Goal: Use online tool/utility: Utilize a website feature to perform a specific function

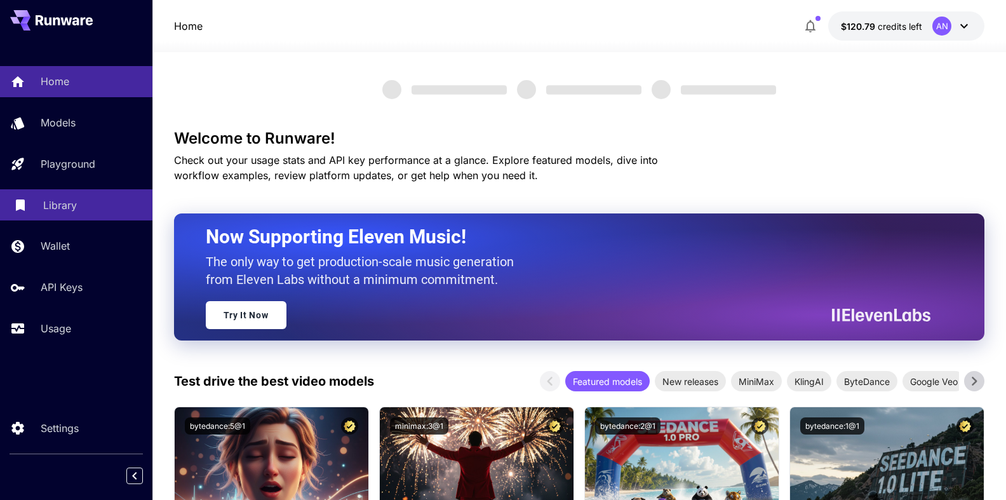
click at [48, 209] on p "Library" at bounding box center [60, 205] width 34 height 15
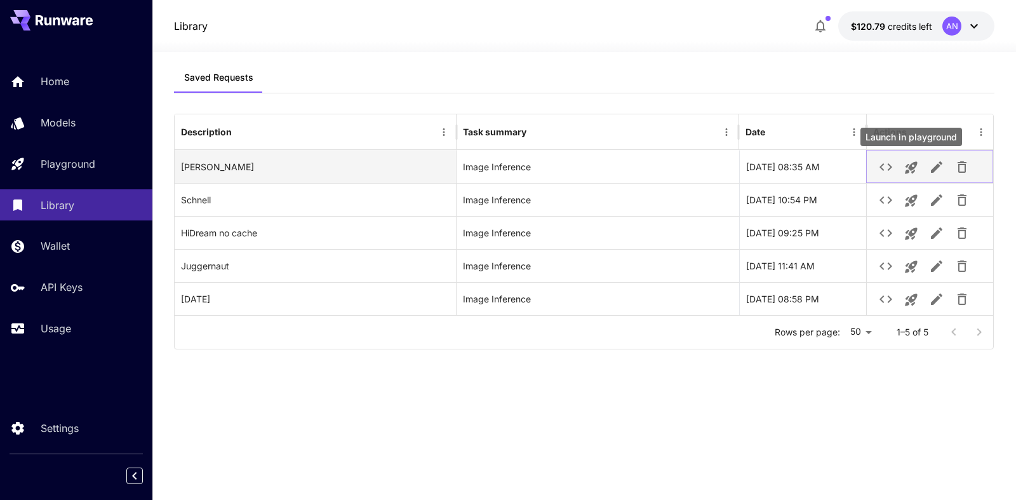
click at [908, 170] on icon "Launch in playground" at bounding box center [911, 168] width 12 height 12
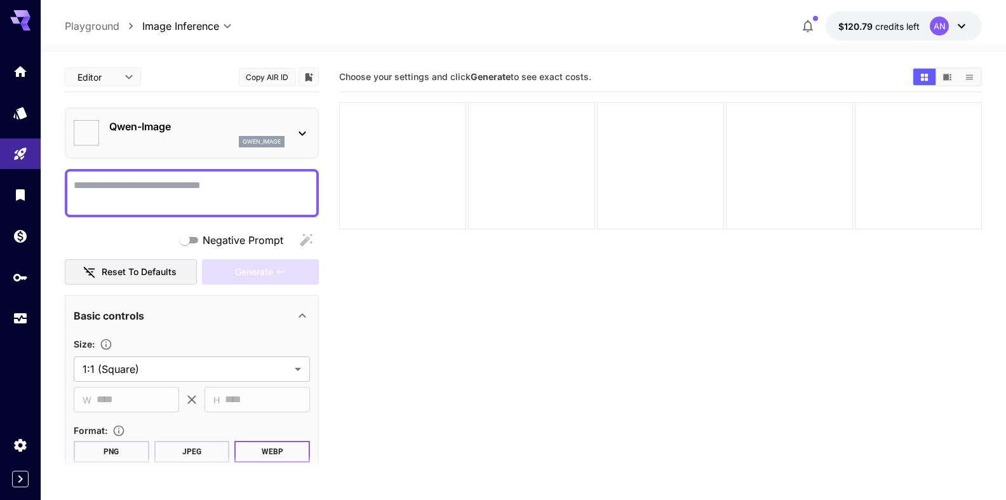
type input "**********"
click at [151, 184] on textarea "Negative Prompt" at bounding box center [192, 193] width 236 height 30
click at [131, 187] on textarea "Negative Prompt" at bounding box center [192, 193] width 236 height 30
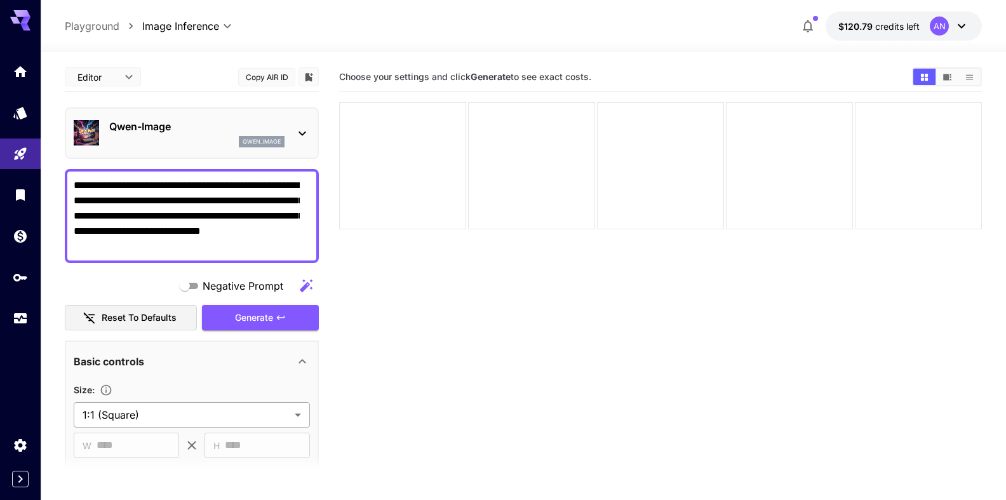
type textarea "**********"
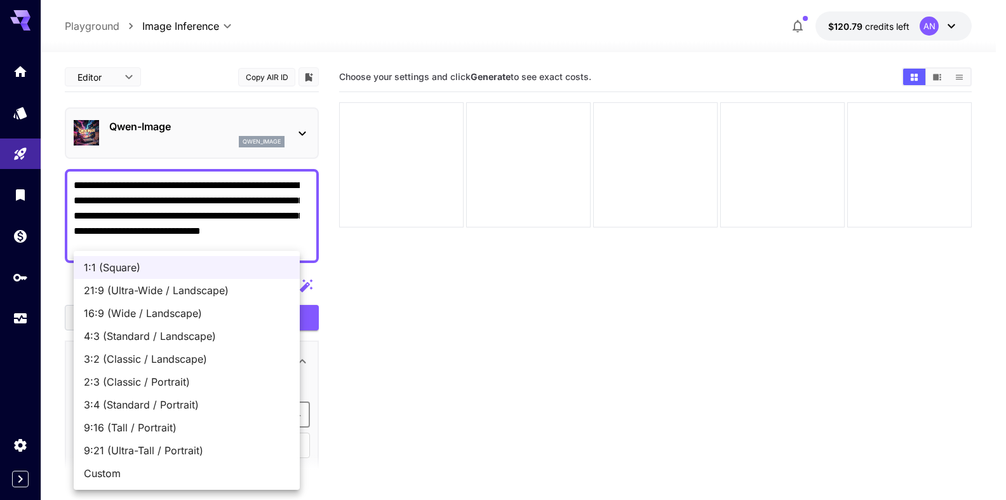
click at [178, 414] on body "**********" at bounding box center [503, 300] width 1006 height 600
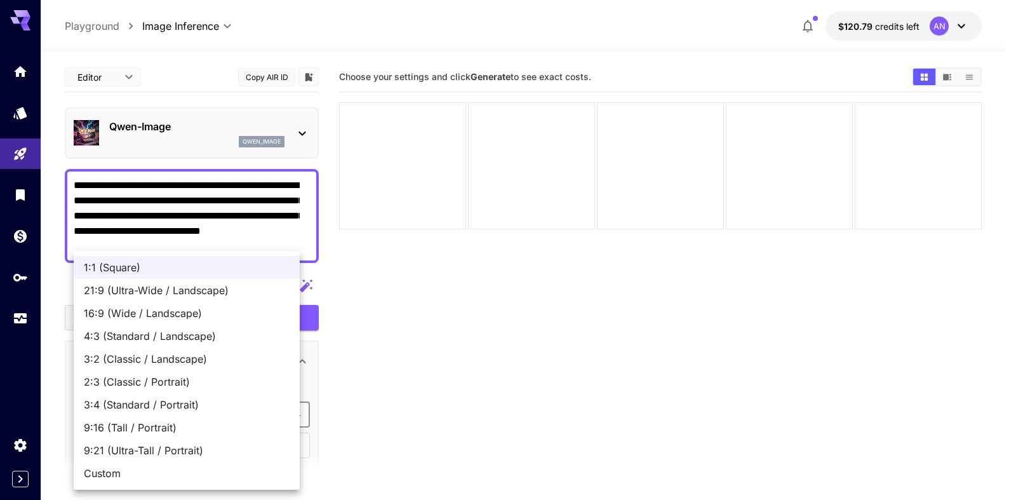
click at [172, 407] on span "3:4 (Standard / Portrait)" at bounding box center [187, 404] width 206 height 15
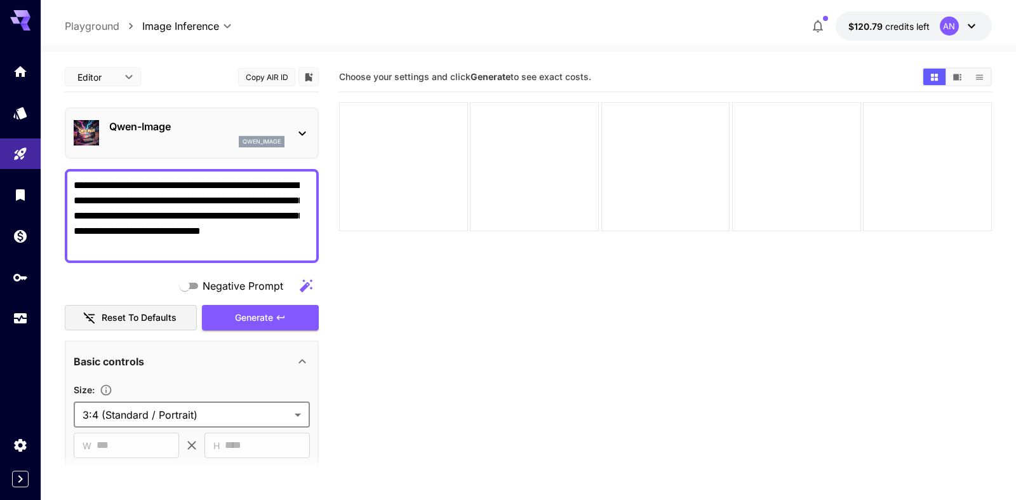
type input "**********"
type input "***"
type input "****"
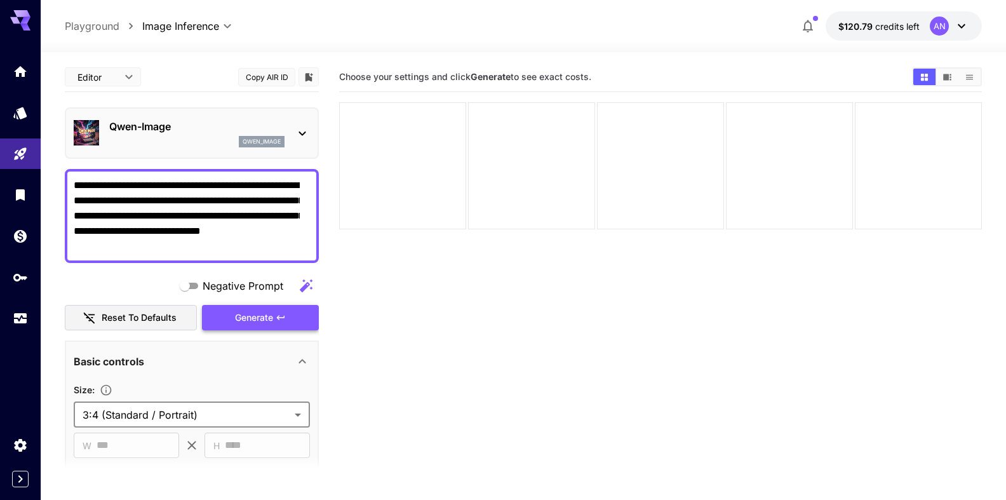
click at [238, 321] on span "Generate" at bounding box center [254, 318] width 38 height 16
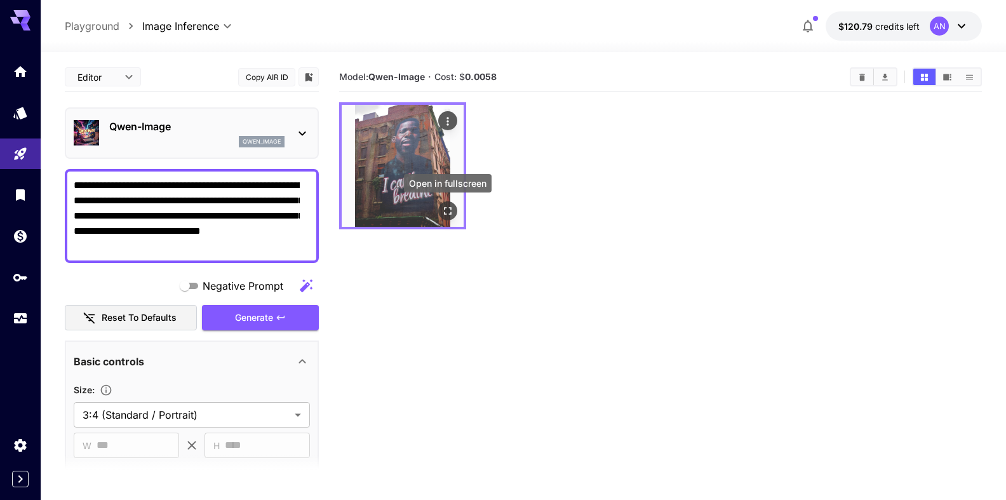
click at [445, 205] on icon "Open in fullscreen" at bounding box center [447, 211] width 13 height 13
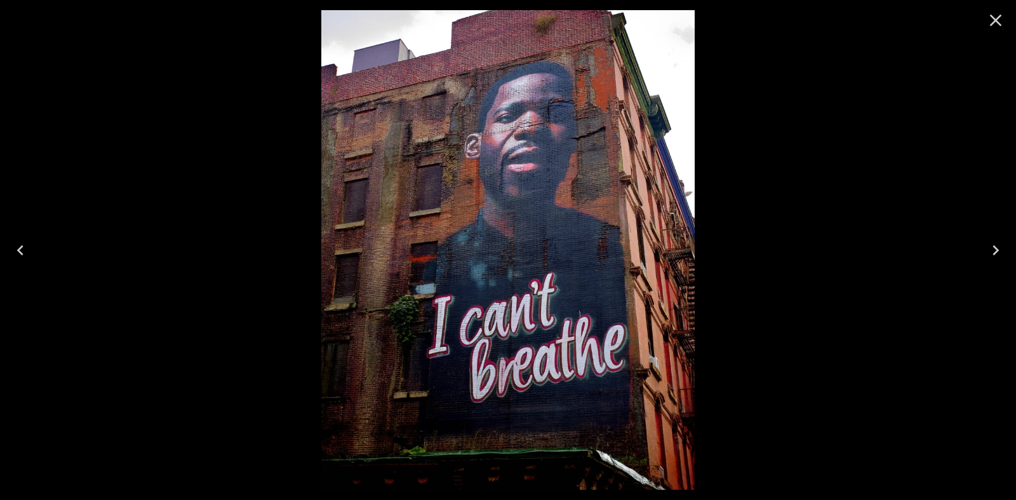
click at [995, 23] on icon "Close" at bounding box center [996, 20] width 20 height 20
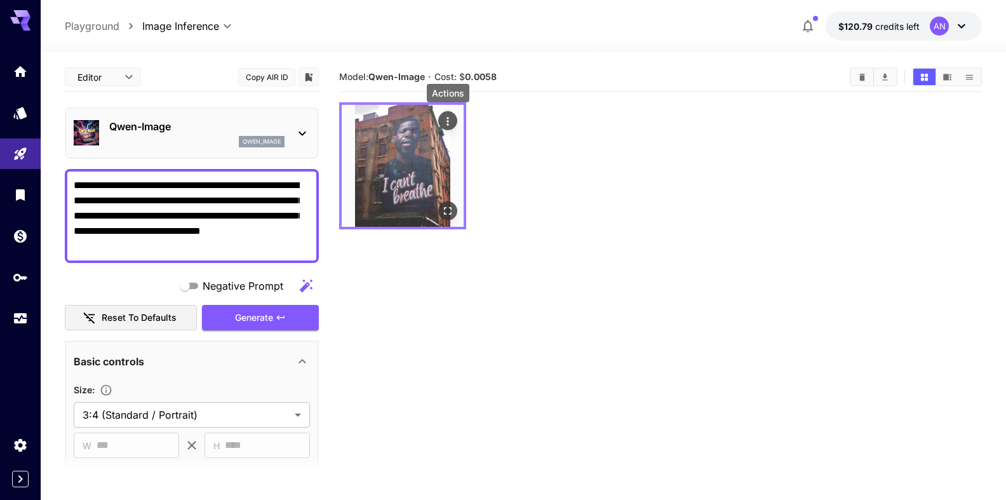
click at [448, 123] on icon "Actions" at bounding box center [447, 121] width 13 height 13
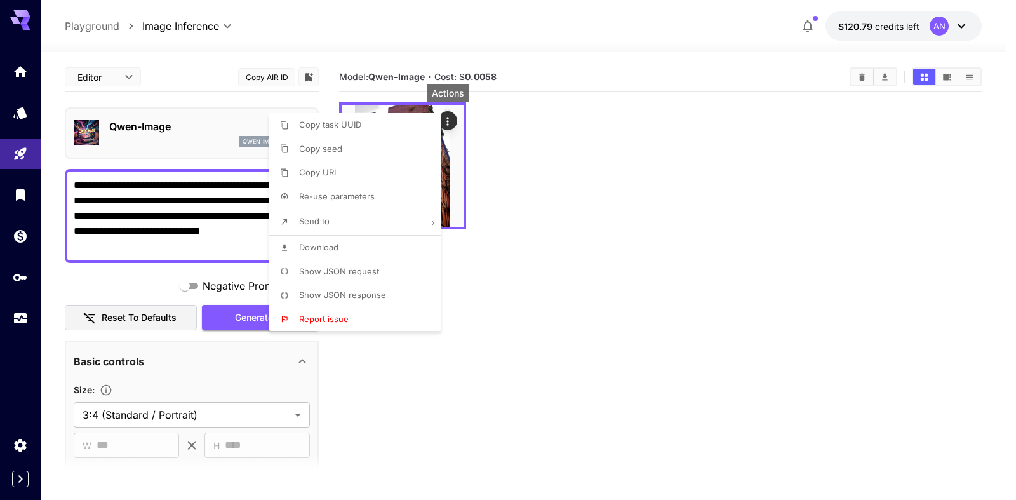
click at [337, 252] on span "Download" at bounding box center [318, 247] width 39 height 10
click at [190, 229] on div at bounding box center [508, 250] width 1016 height 500
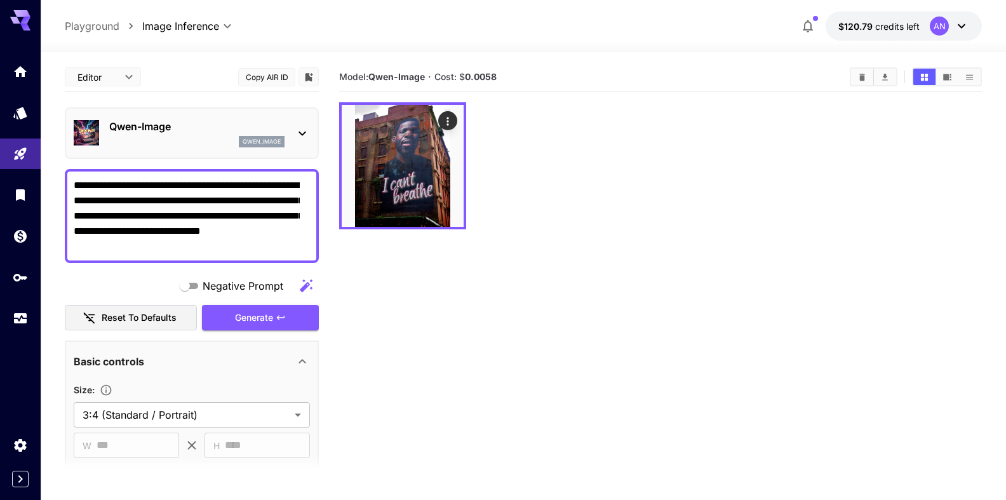
click at [205, 218] on textarea "**********" at bounding box center [187, 216] width 226 height 76
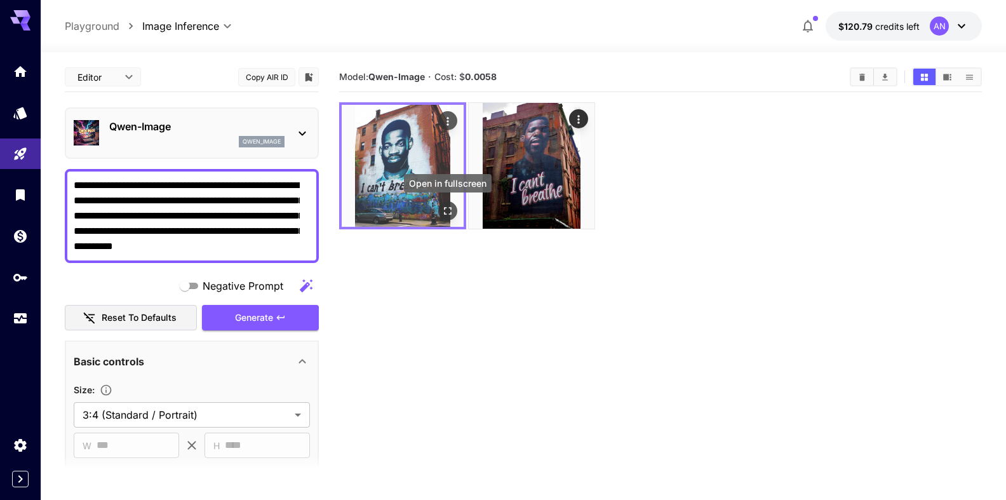
type textarea "**********"
click at [445, 215] on icon "Open in fullscreen" at bounding box center [447, 211] width 13 height 13
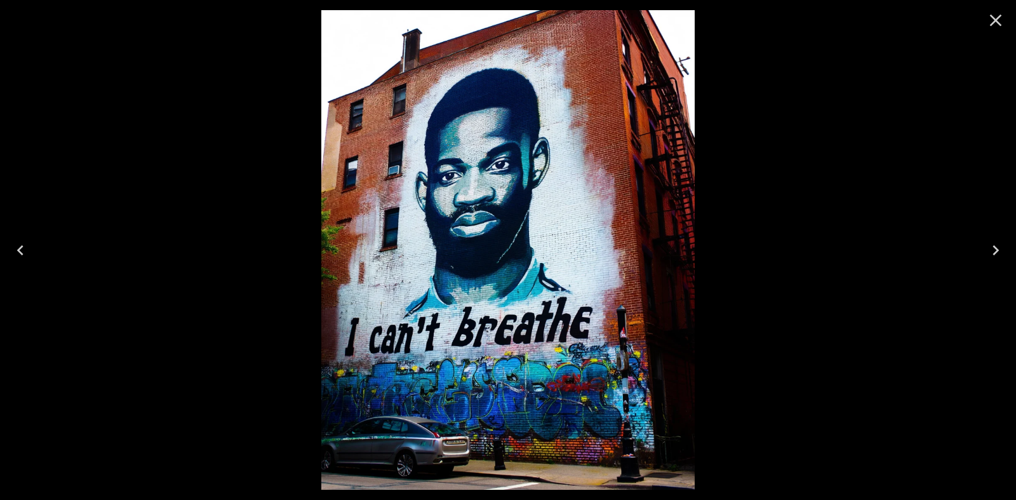
click at [994, 27] on icon "Close" at bounding box center [996, 20] width 20 height 20
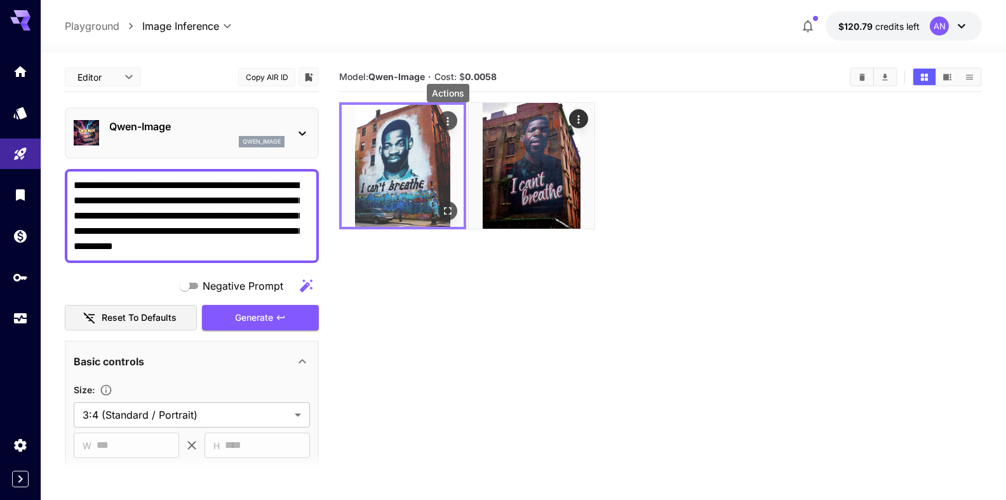
click at [448, 121] on icon "Actions" at bounding box center [448, 121] width 2 height 8
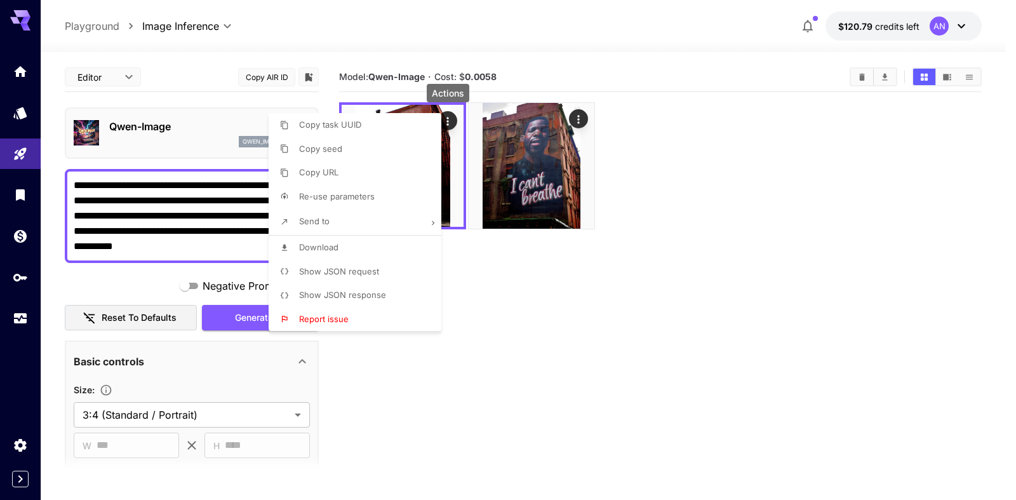
click at [322, 246] on span "Download" at bounding box center [318, 247] width 39 height 10
click at [699, 192] on div at bounding box center [508, 250] width 1016 height 500
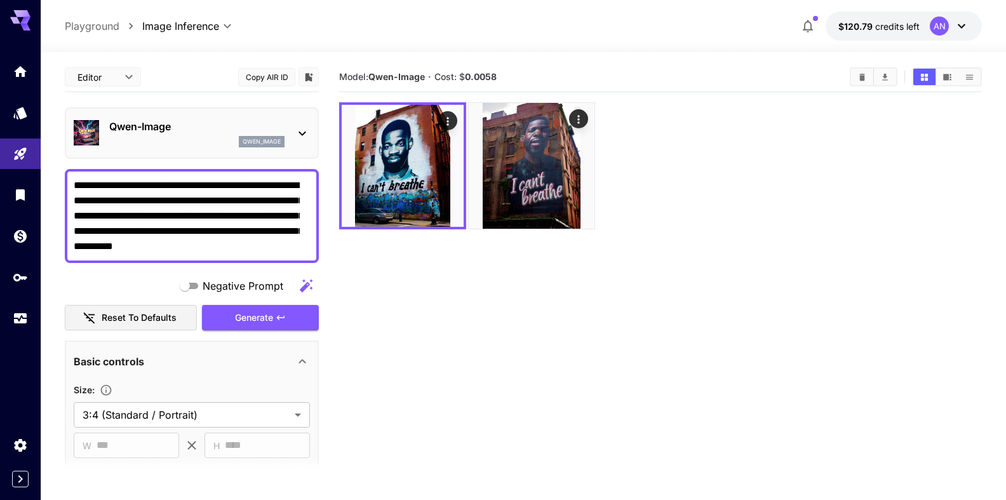
click at [156, 117] on div "[PERSON_NAME]-Image qwen_image" at bounding box center [192, 133] width 236 height 39
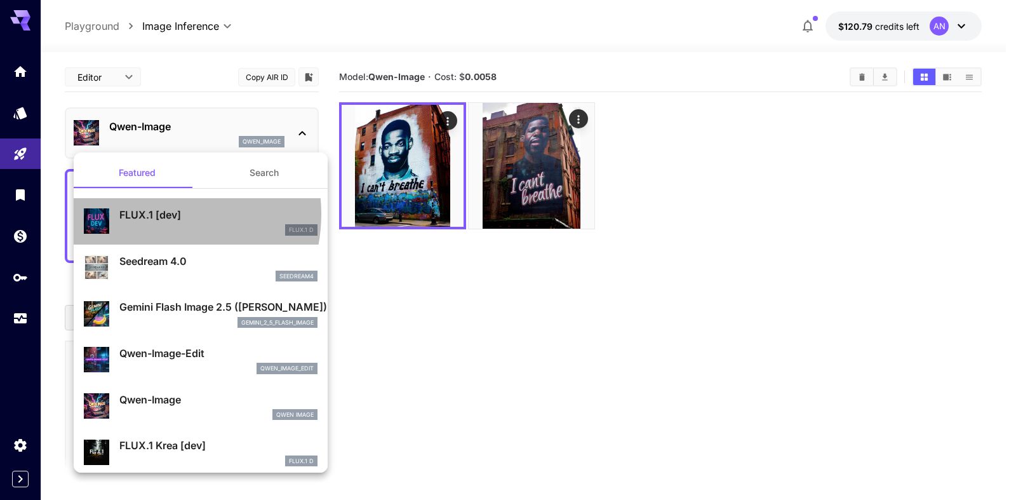
click at [156, 214] on p "FLUX.1 [dev]" at bounding box center [218, 214] width 198 height 15
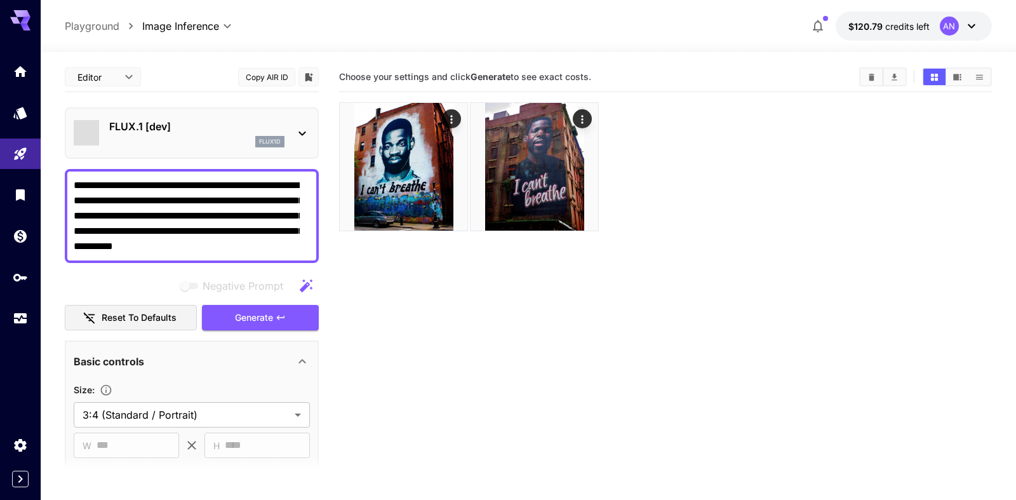
type input "**"
type input "***"
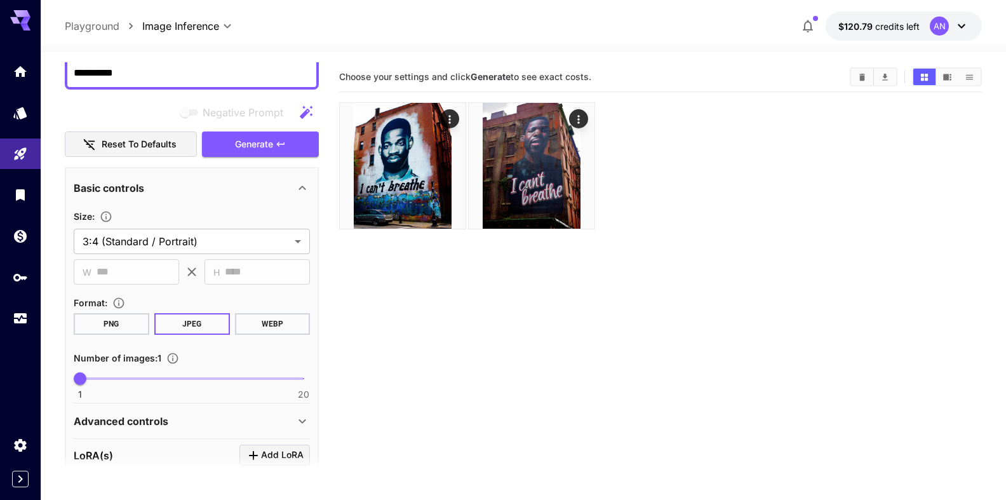
scroll to position [217, 0]
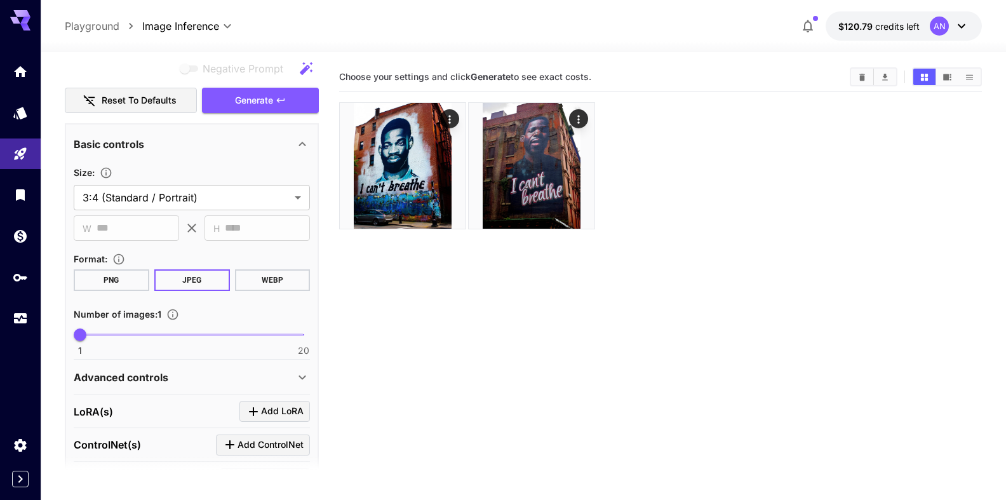
click at [269, 279] on button "WEBP" at bounding box center [272, 280] width 76 height 22
click at [235, 103] on span "Generate" at bounding box center [254, 101] width 38 height 16
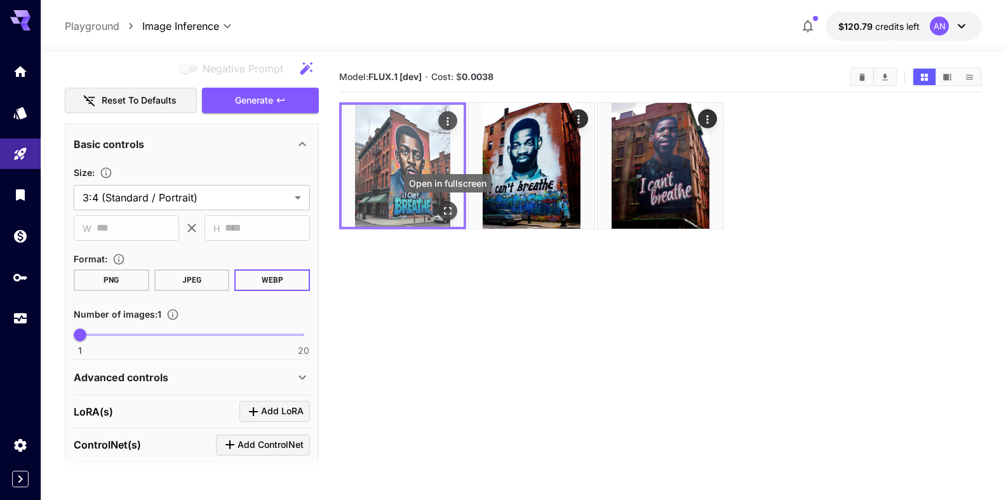
click at [450, 214] on icon "Open in fullscreen" at bounding box center [448, 211] width 8 height 8
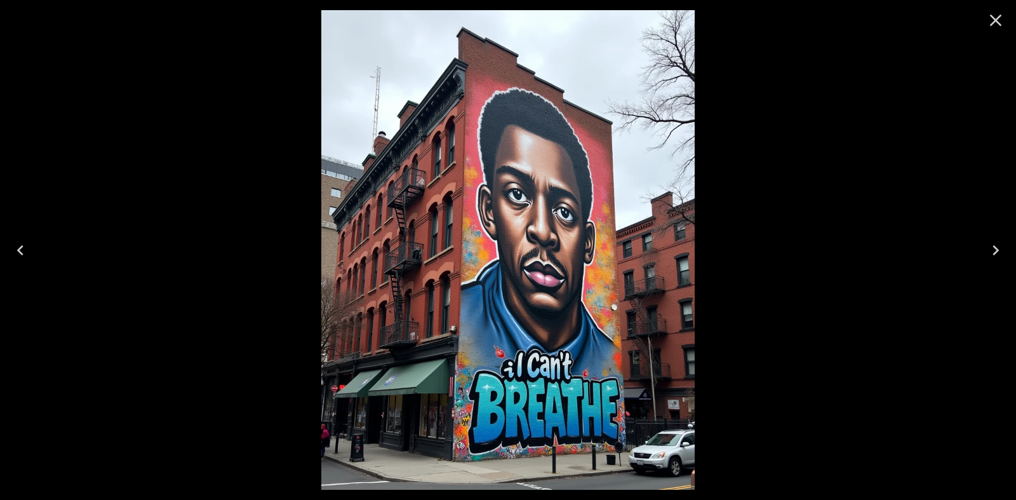
click at [1001, 21] on icon "Close" at bounding box center [996, 20] width 20 height 20
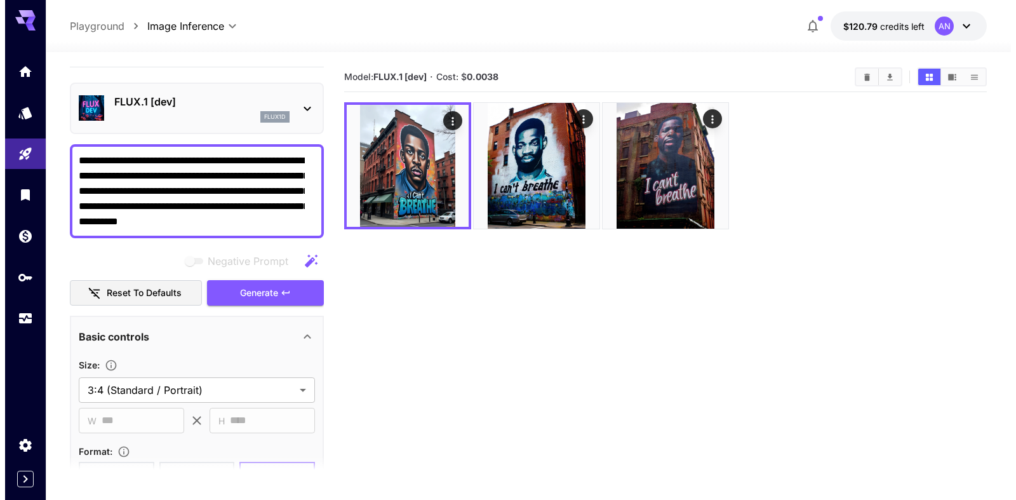
scroll to position [0, 0]
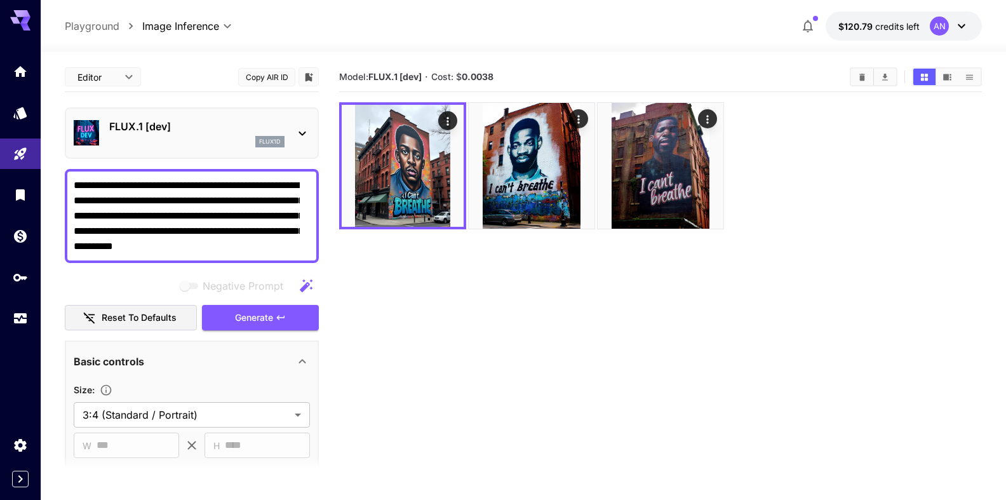
click at [279, 251] on textarea "**********" at bounding box center [187, 216] width 226 height 76
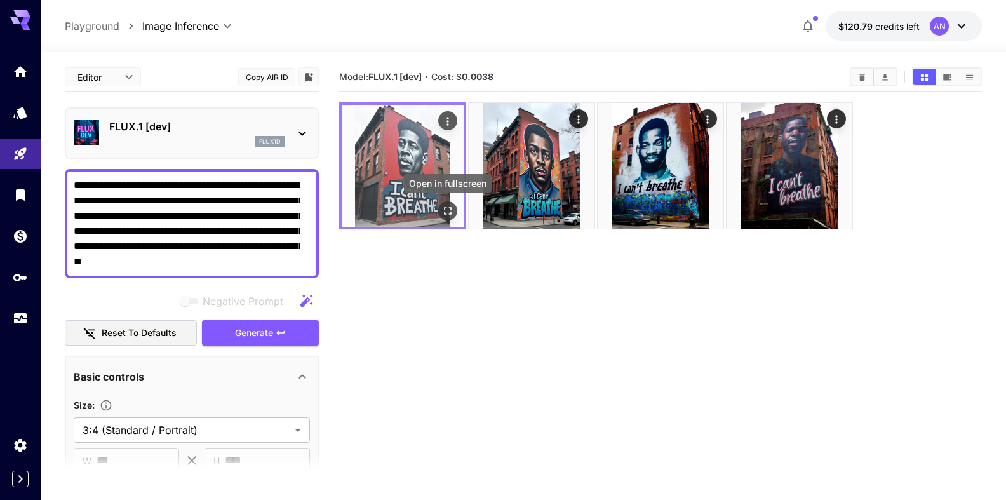
click at [449, 213] on icon "Open in fullscreen" at bounding box center [447, 211] width 13 height 13
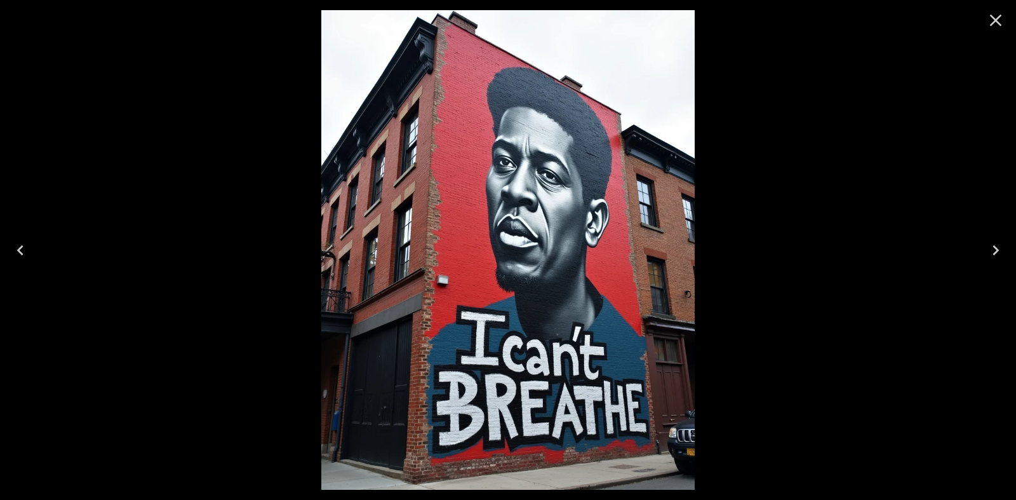
click at [997, 21] on icon "Close" at bounding box center [996, 21] width 12 height 12
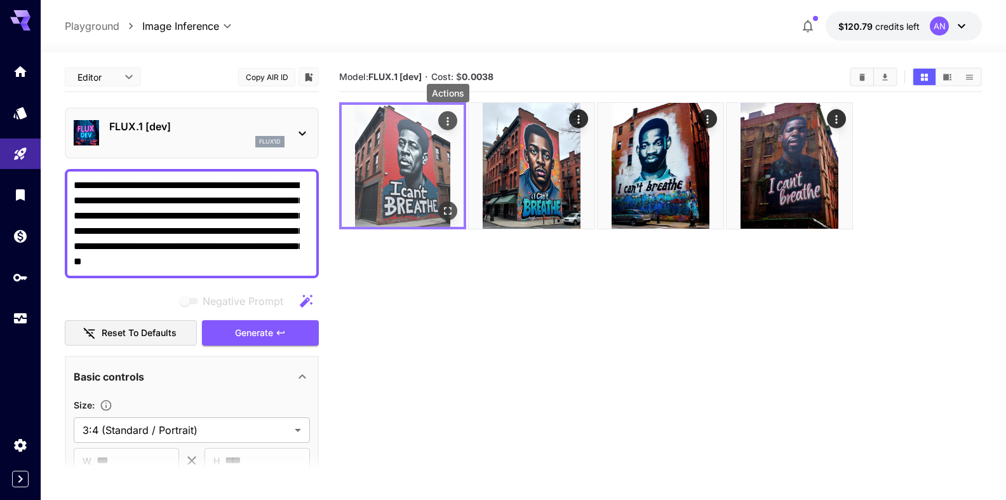
click at [448, 123] on icon "Actions" at bounding box center [447, 121] width 13 height 13
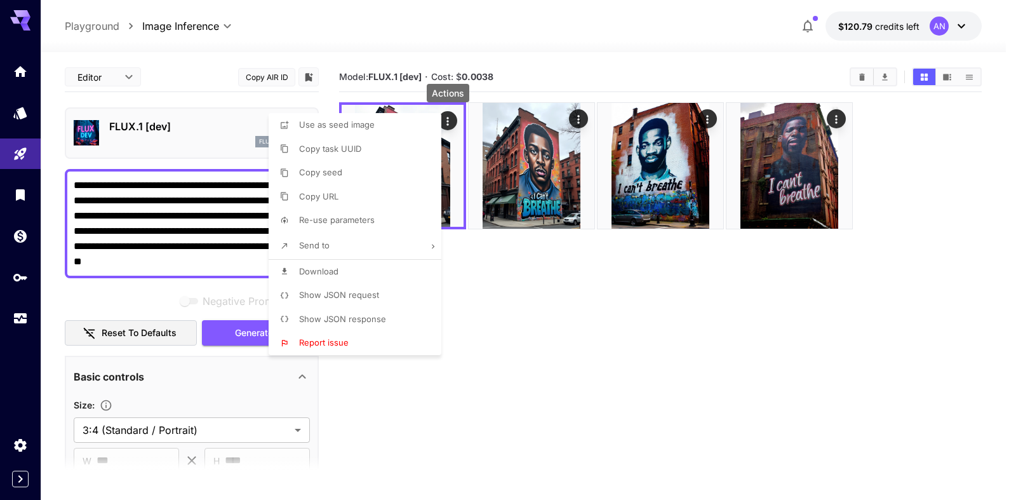
click at [332, 269] on span "Download" at bounding box center [318, 271] width 39 height 10
click at [172, 252] on div at bounding box center [508, 250] width 1016 height 500
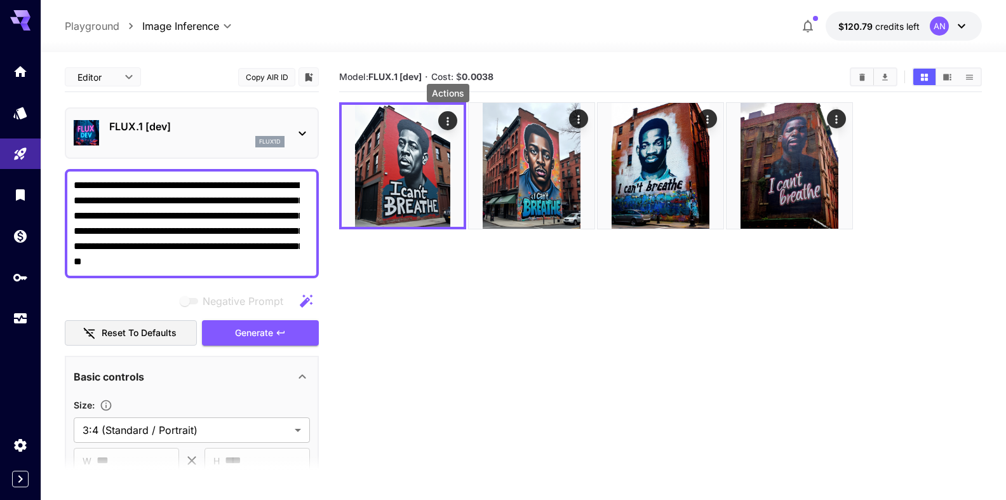
click at [192, 185] on textarea "**********" at bounding box center [187, 223] width 226 height 91
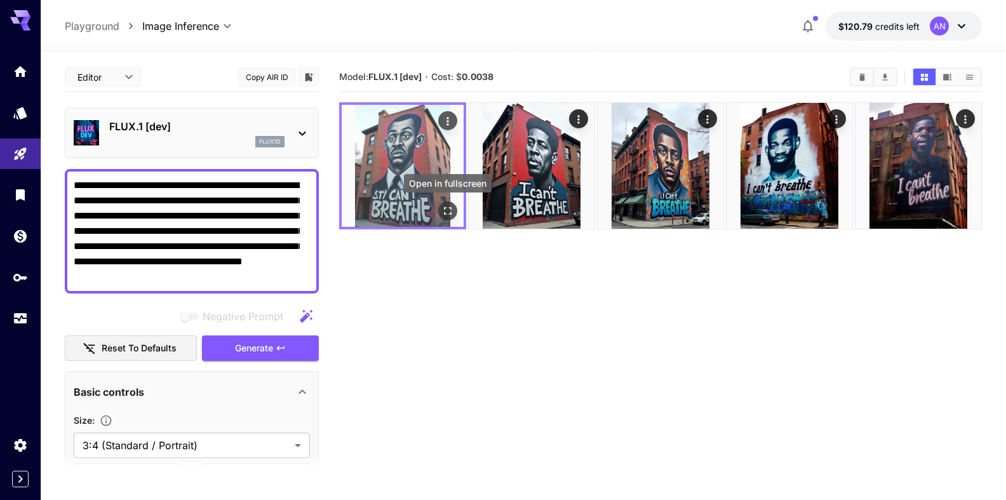
click at [448, 213] on icon "Open in fullscreen" at bounding box center [447, 211] width 13 height 13
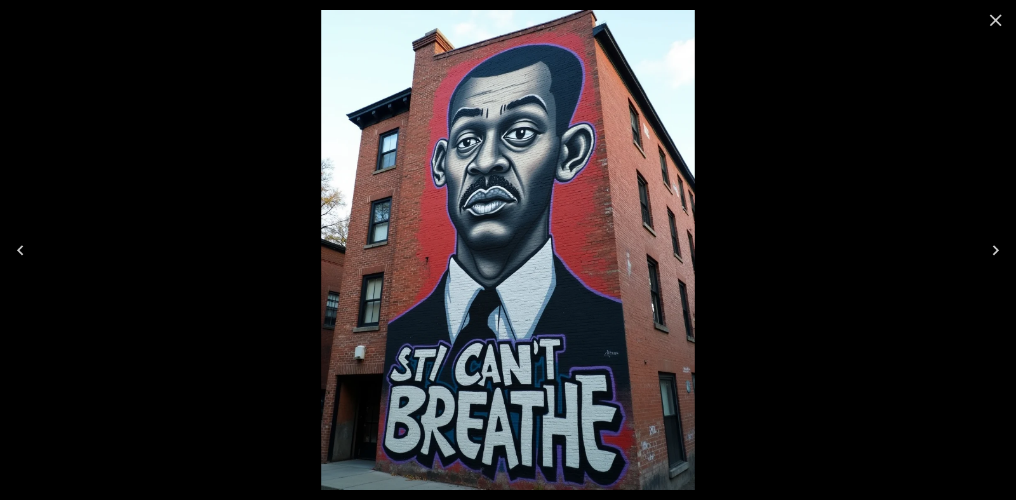
click at [993, 27] on icon "Close" at bounding box center [996, 20] width 20 height 20
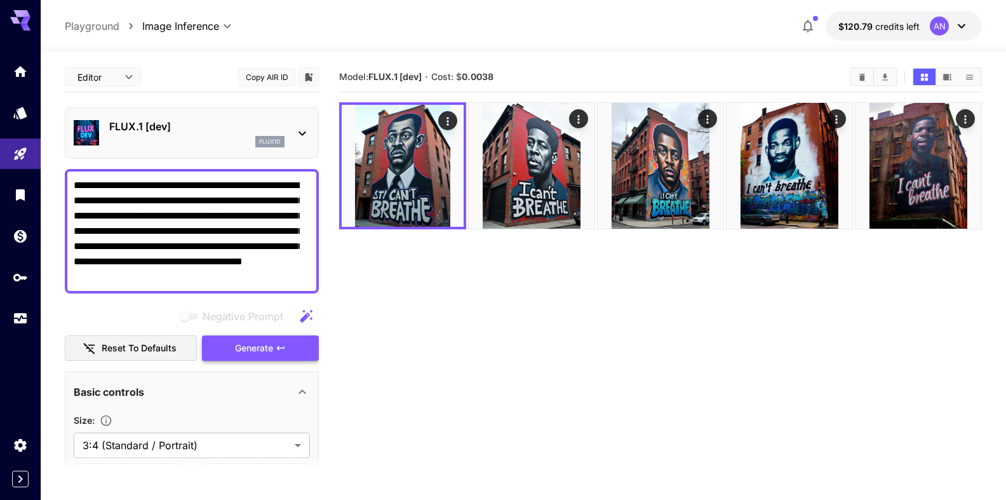
click at [237, 351] on span "Generate" at bounding box center [254, 348] width 38 height 16
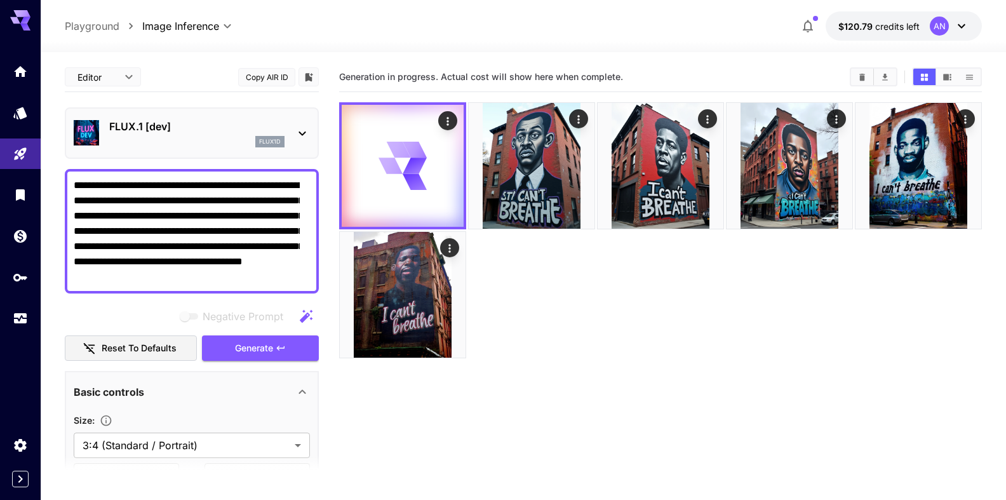
click at [176, 128] on p "FLUX.1 [dev]" at bounding box center [196, 126] width 175 height 15
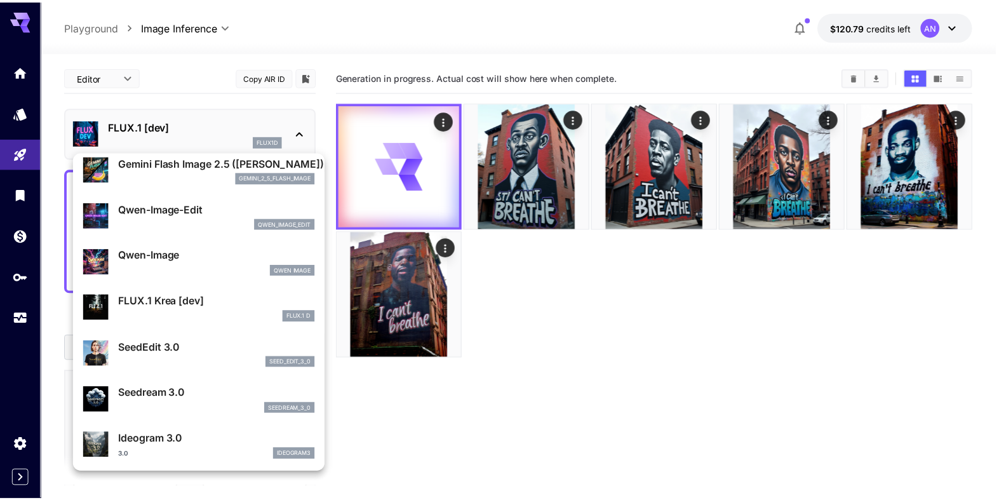
scroll to position [145, 0]
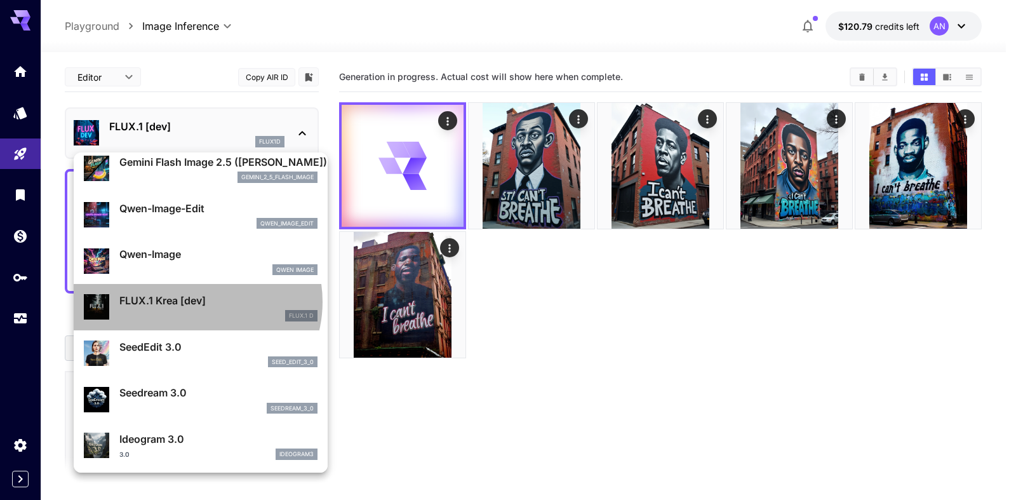
click at [196, 302] on p "FLUX.1 Krea [dev]" at bounding box center [218, 300] width 198 height 15
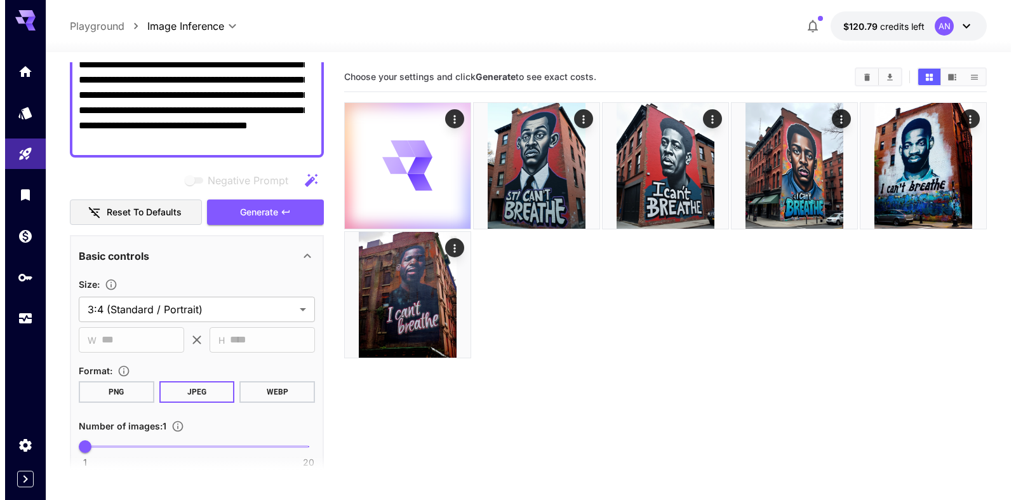
scroll to position [145, 0]
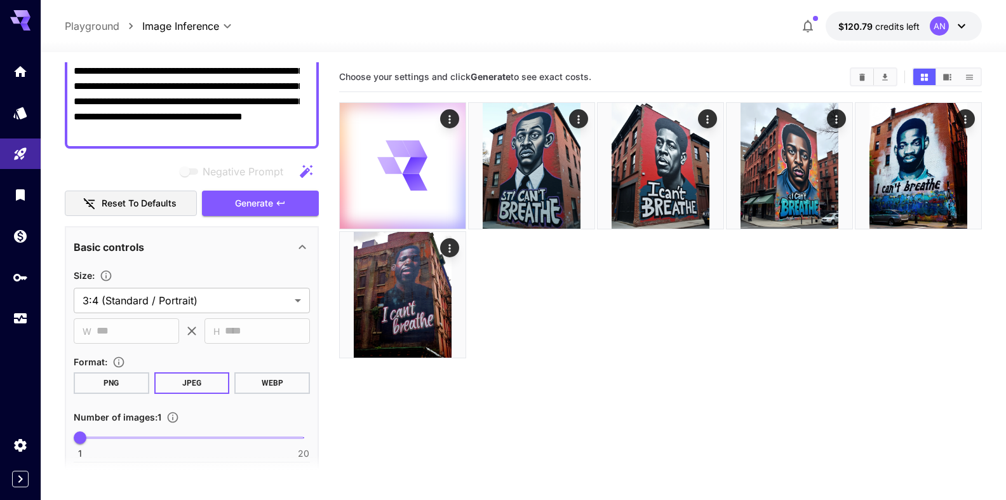
click at [274, 385] on button "WEBP" at bounding box center [272, 383] width 76 height 22
click at [240, 208] on span "Generate" at bounding box center [254, 204] width 38 height 16
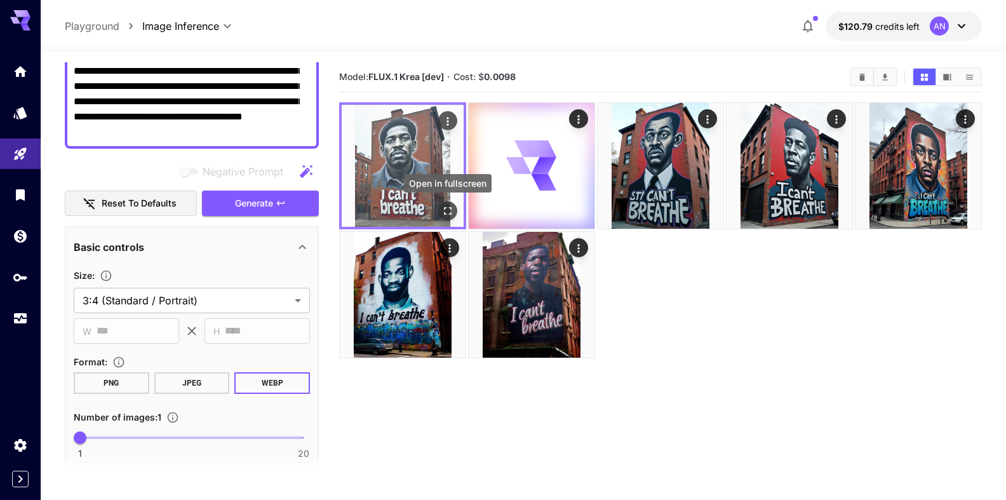
click at [447, 208] on icon "Open in fullscreen" at bounding box center [447, 211] width 13 height 13
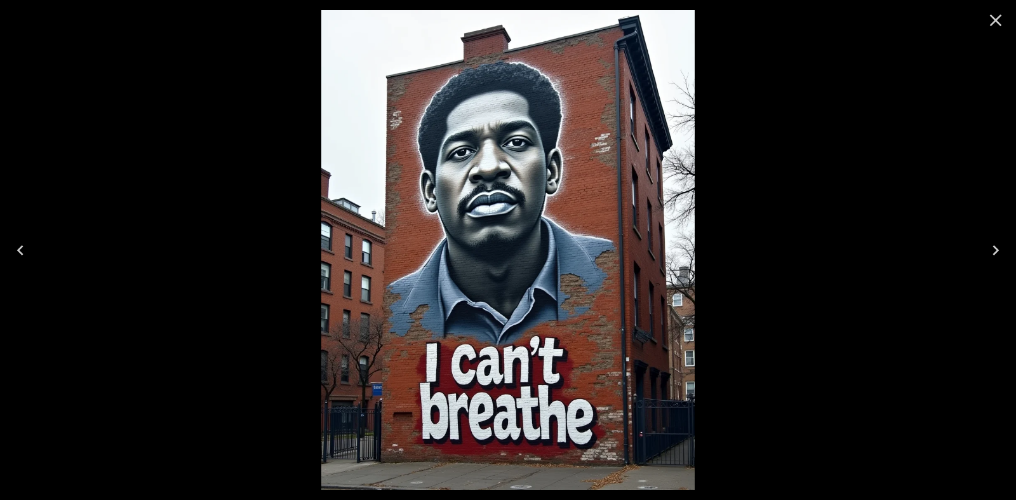
click at [1000, 19] on icon "Close" at bounding box center [996, 20] width 20 height 20
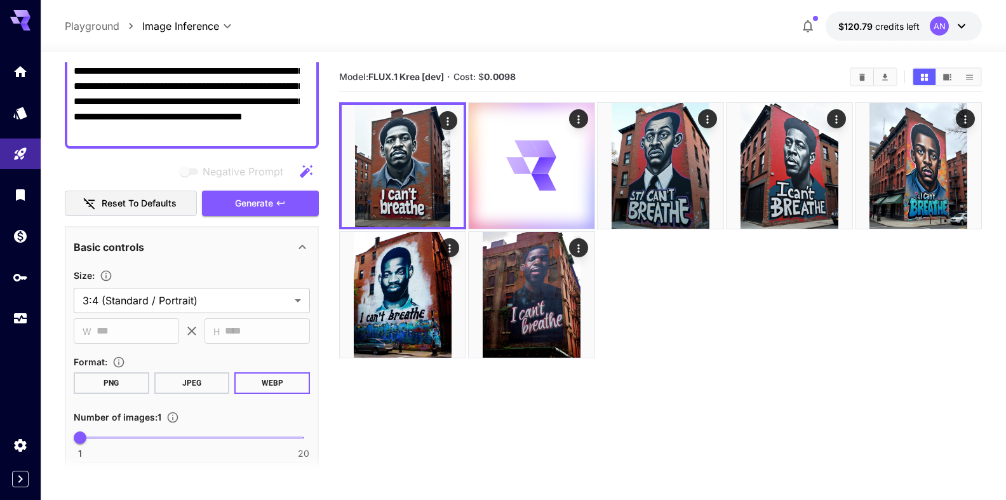
click at [151, 134] on textarea "**********" at bounding box center [187, 86] width 226 height 107
type textarea "**********"
click at [239, 200] on span "Generate" at bounding box center [254, 204] width 38 height 16
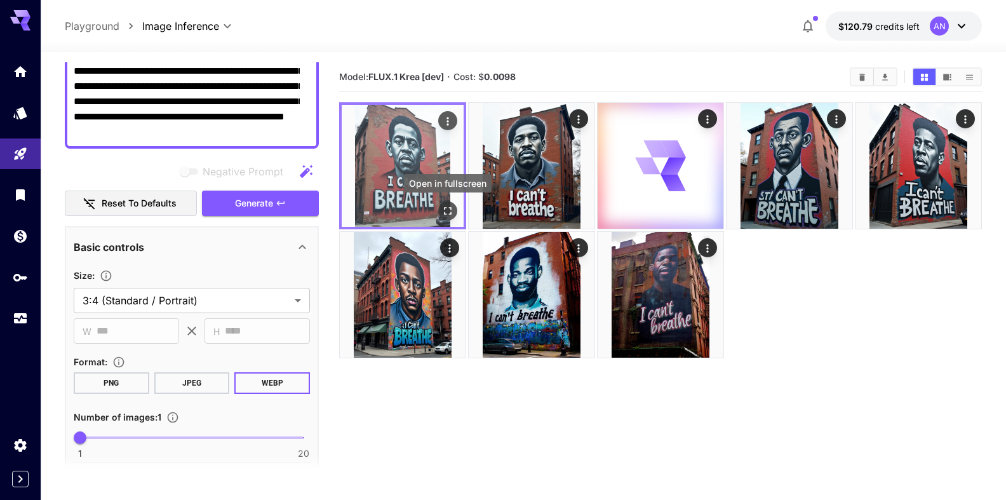
click at [448, 213] on icon "Open in fullscreen" at bounding box center [447, 211] width 13 height 13
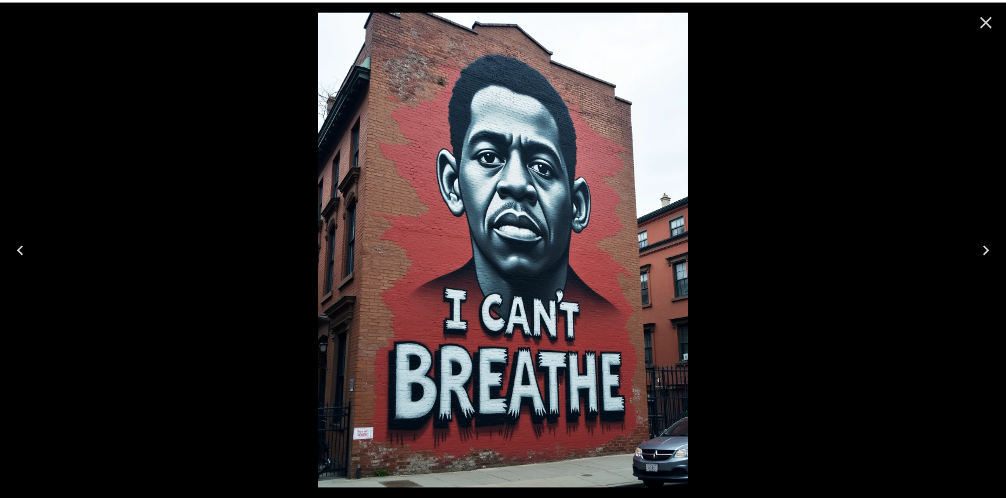
scroll to position [145, 0]
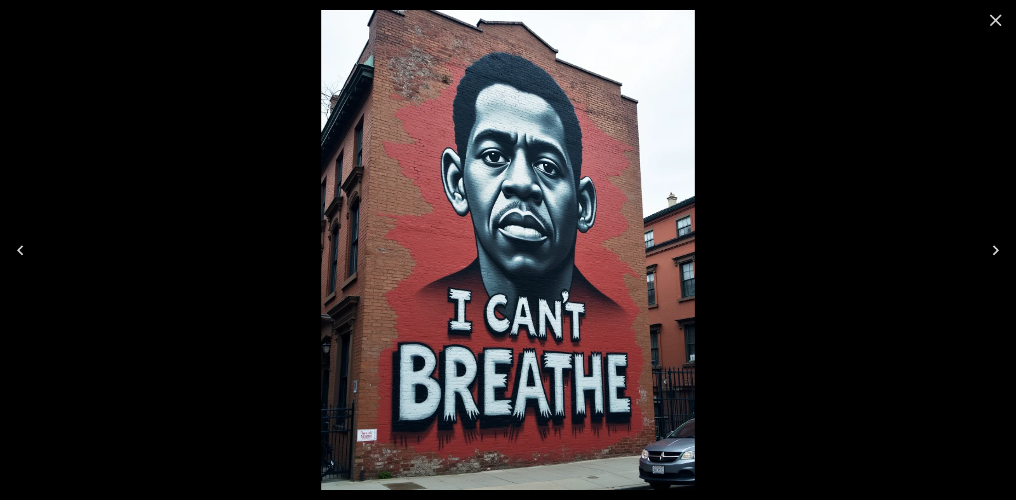
click at [1000, 18] on icon "Close" at bounding box center [996, 20] width 20 height 20
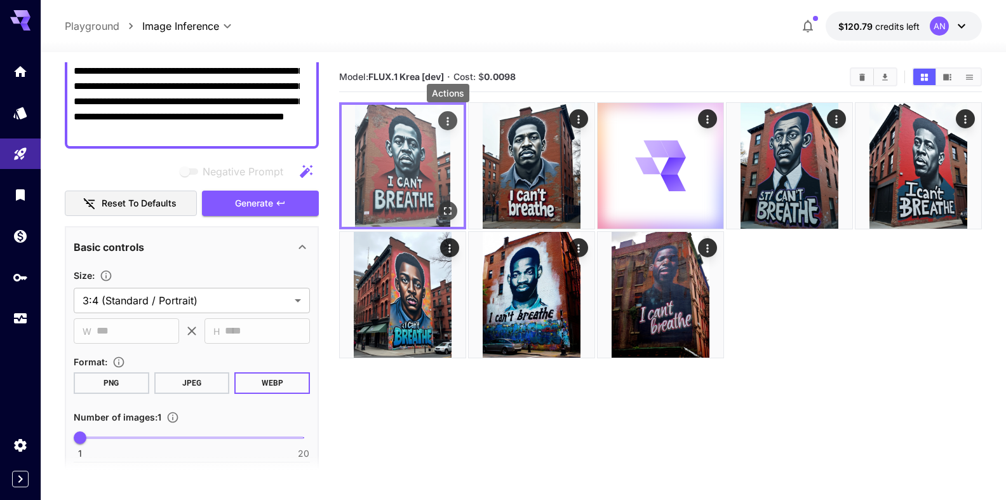
click at [447, 119] on icon "Actions" at bounding box center [447, 121] width 13 height 13
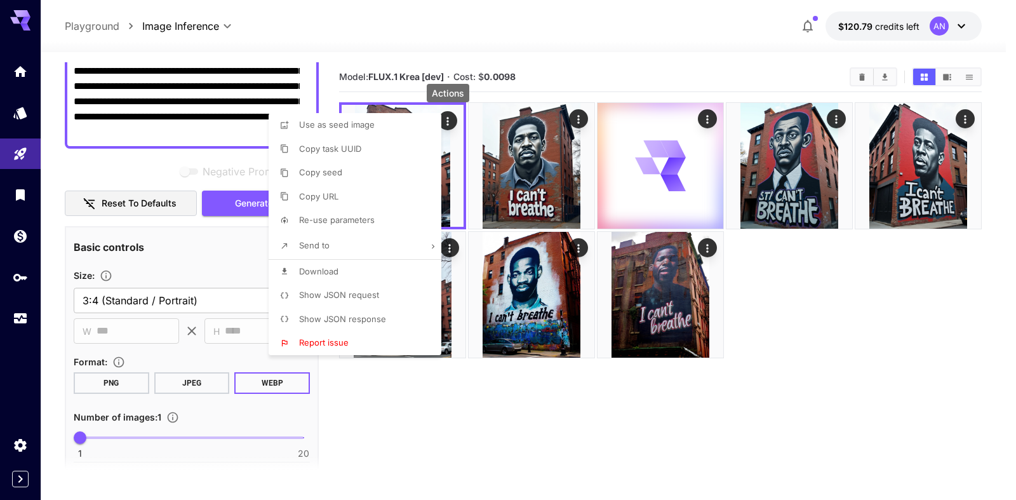
click at [324, 276] on span "Download" at bounding box center [318, 271] width 39 height 10
click at [822, 303] on div at bounding box center [508, 250] width 1016 height 500
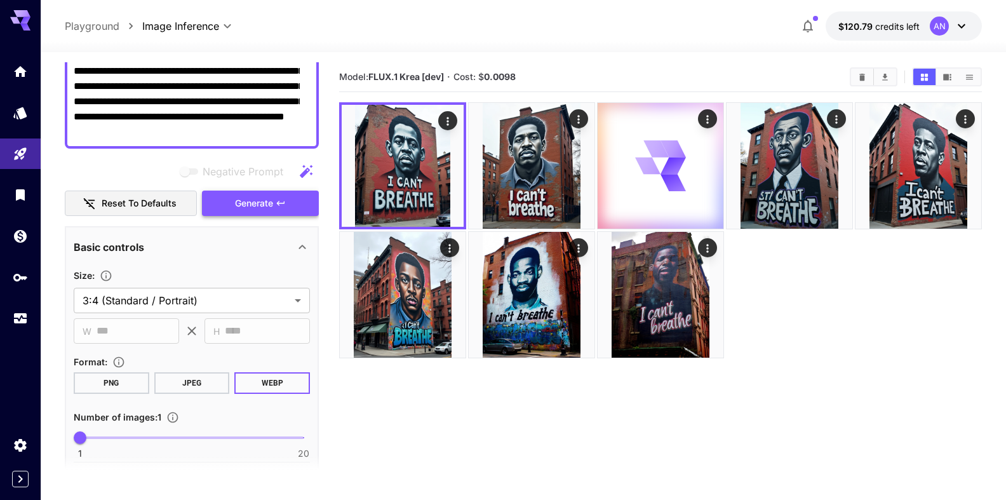
click at [246, 206] on span "Generate" at bounding box center [254, 204] width 38 height 16
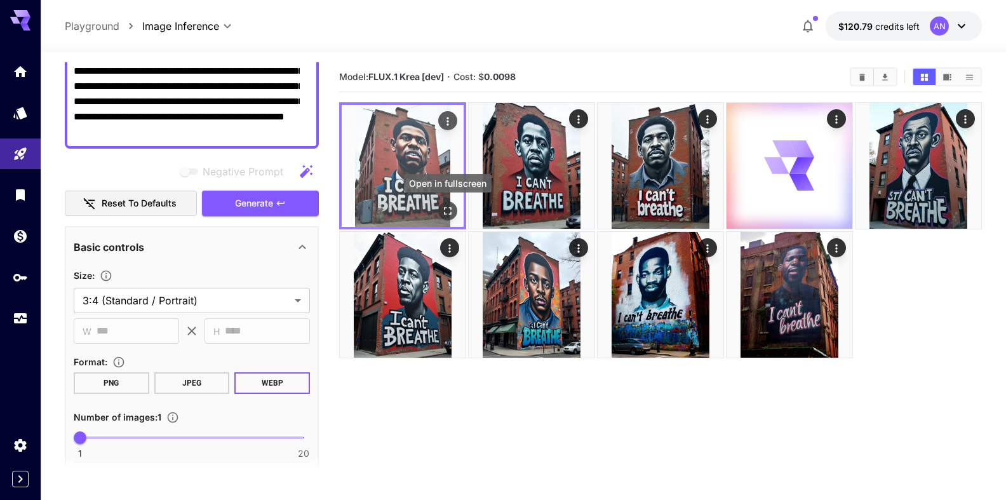
click at [448, 212] on icon "Open in fullscreen" at bounding box center [447, 211] width 13 height 13
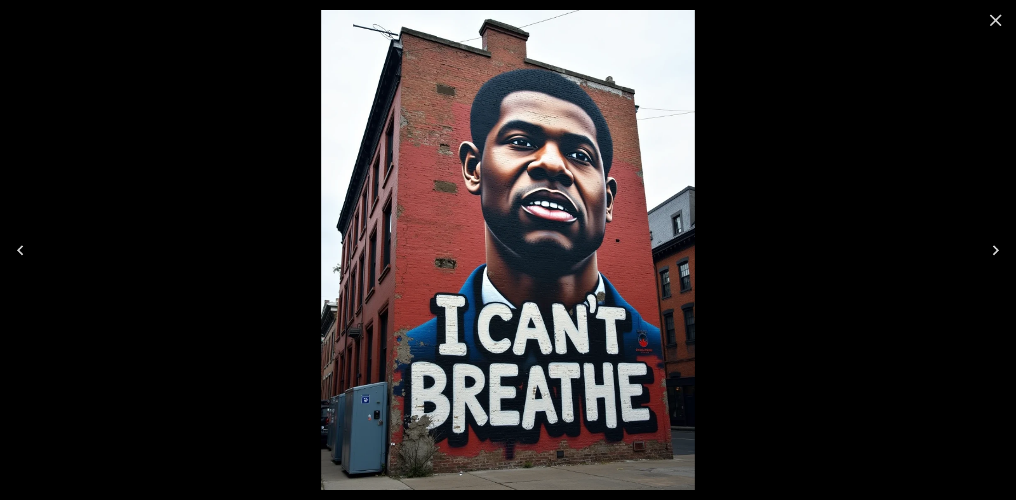
click at [1000, 22] on icon "Close" at bounding box center [996, 20] width 20 height 20
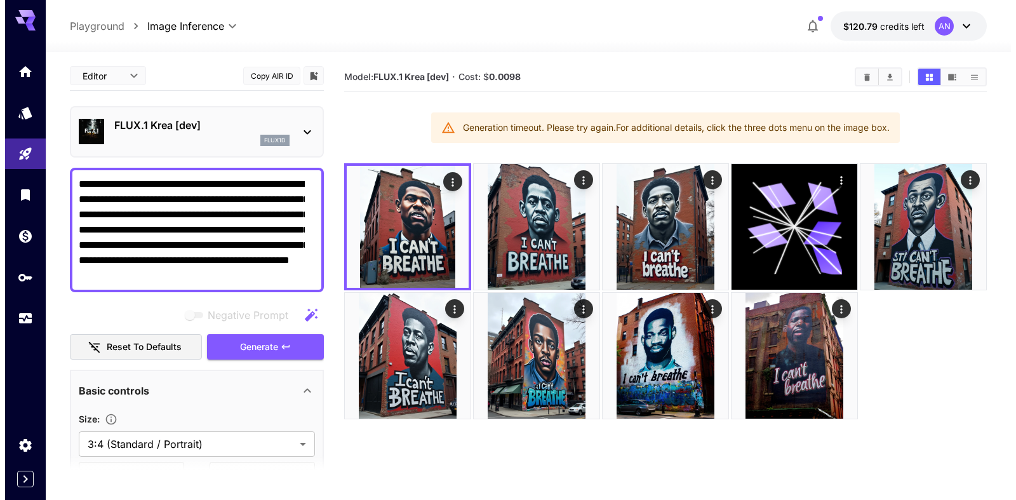
scroll to position [0, 0]
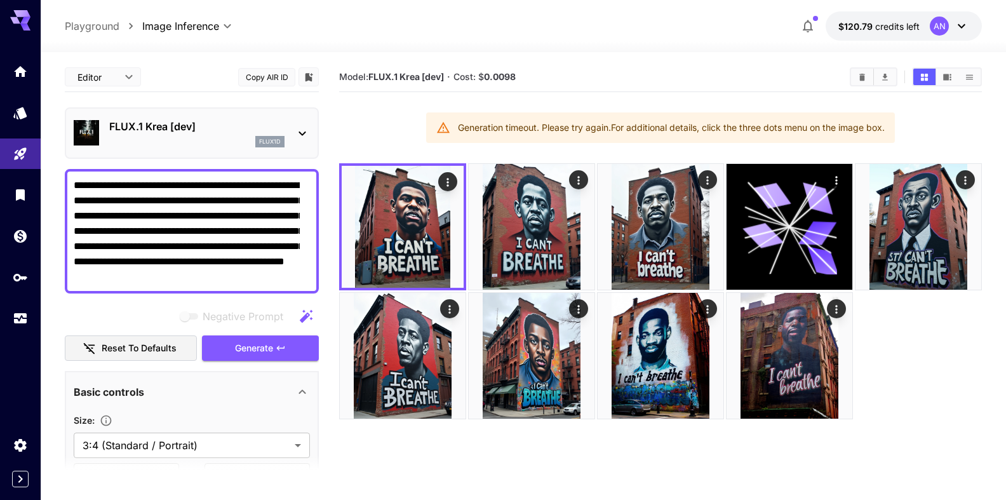
click at [171, 122] on p "FLUX.1 Krea [dev]" at bounding box center [196, 126] width 175 height 15
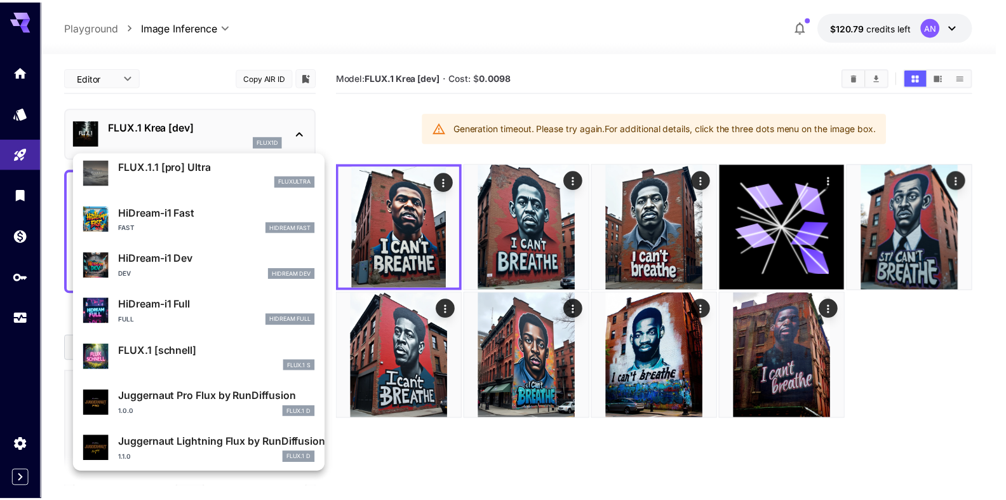
scroll to position [1028, 0]
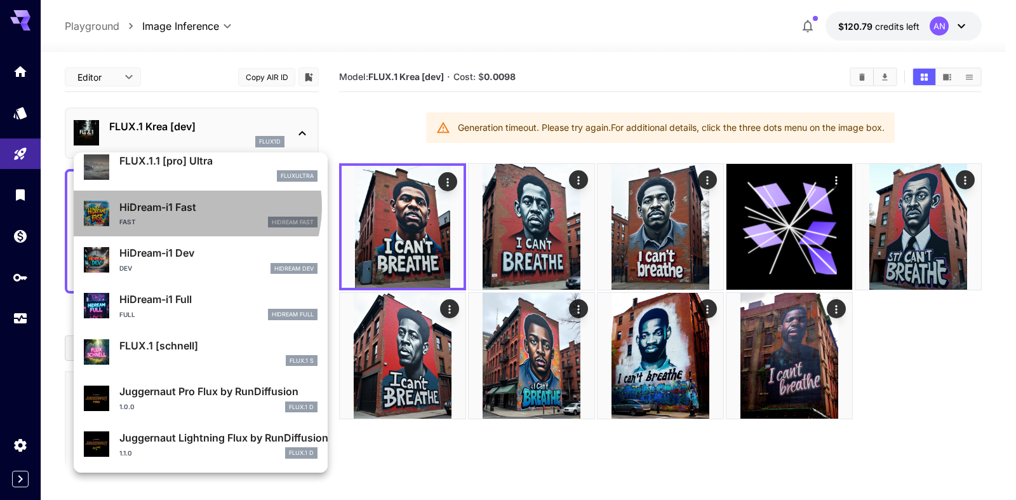
click at [192, 206] on p "HiDream-i1 Fast" at bounding box center [218, 206] width 198 height 15
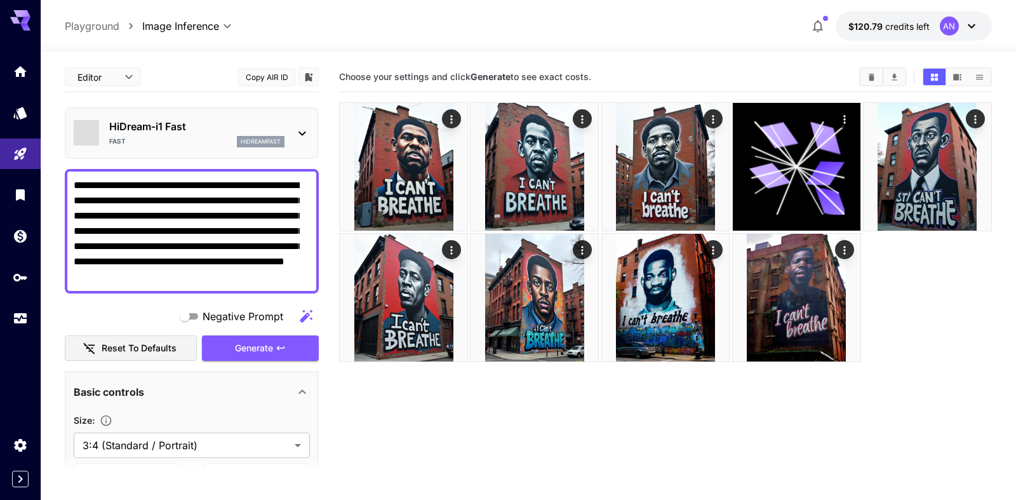
type input "**"
type input "*"
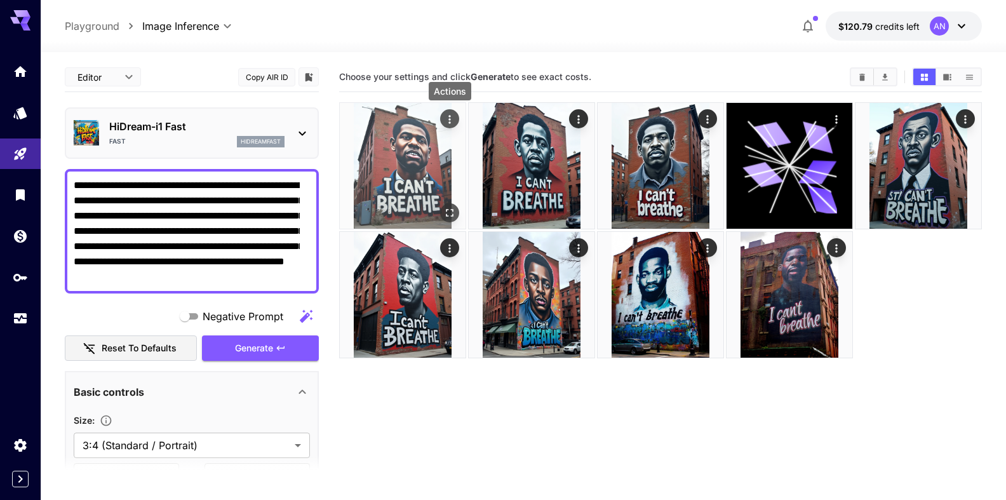
click at [455, 119] on icon "Actions" at bounding box center [449, 119] width 13 height 13
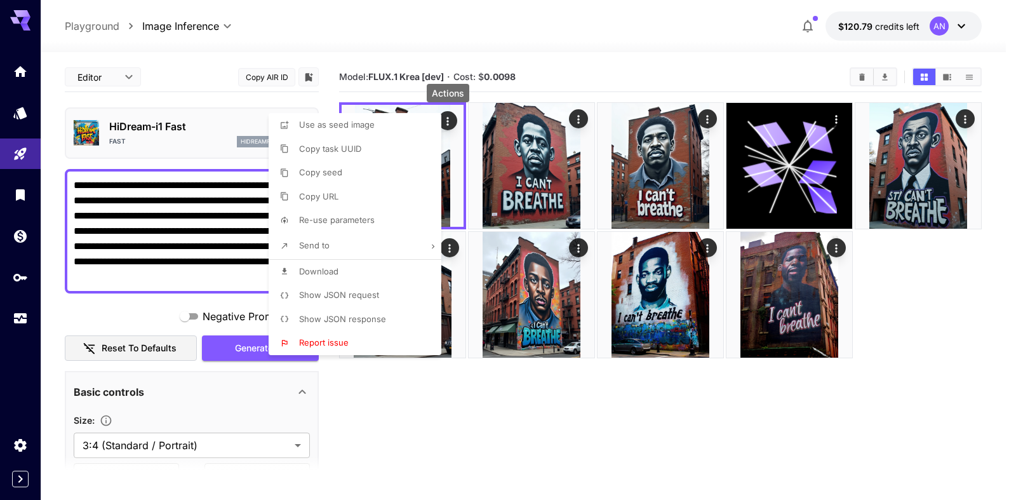
click at [335, 268] on span "Download" at bounding box center [318, 271] width 39 height 10
click at [402, 429] on div at bounding box center [508, 250] width 1016 height 500
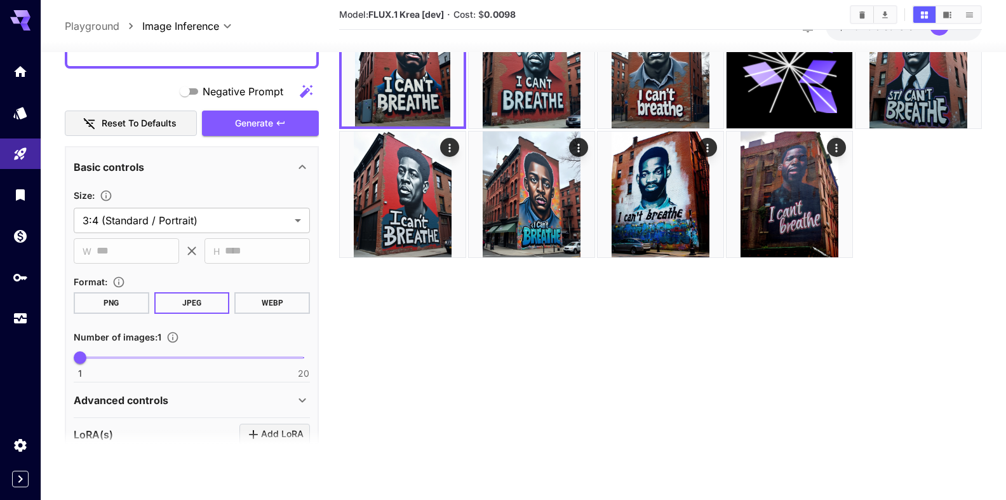
scroll to position [217, 0]
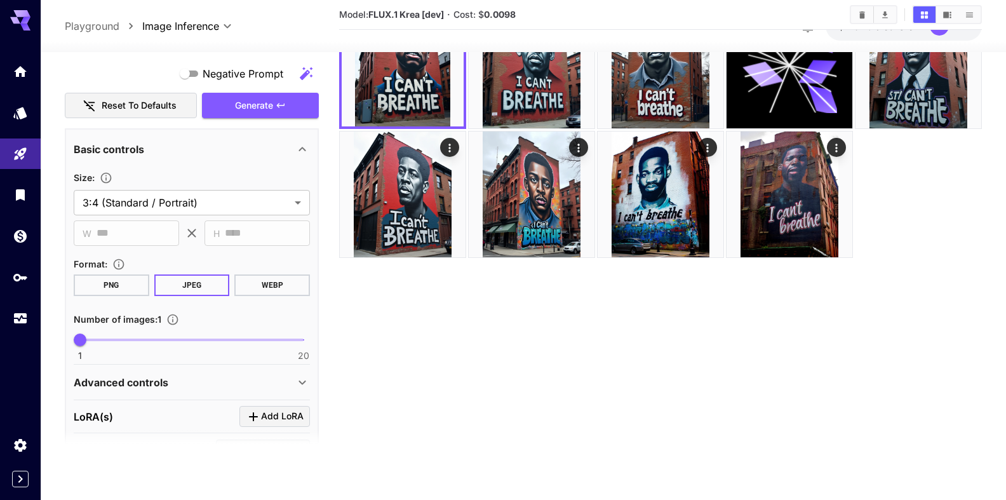
click at [257, 286] on button "WEBP" at bounding box center [272, 285] width 76 height 22
click at [255, 104] on span "Generate" at bounding box center [254, 106] width 38 height 16
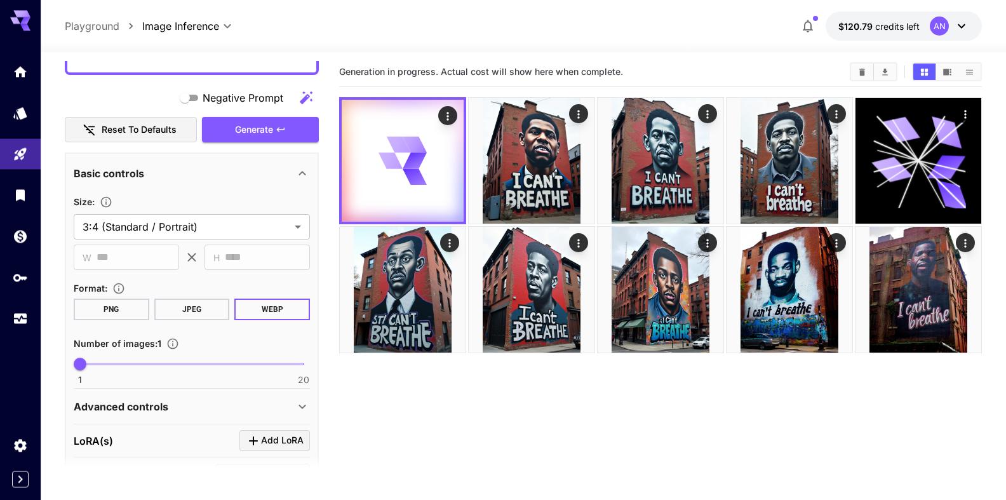
scroll to position [0, 0]
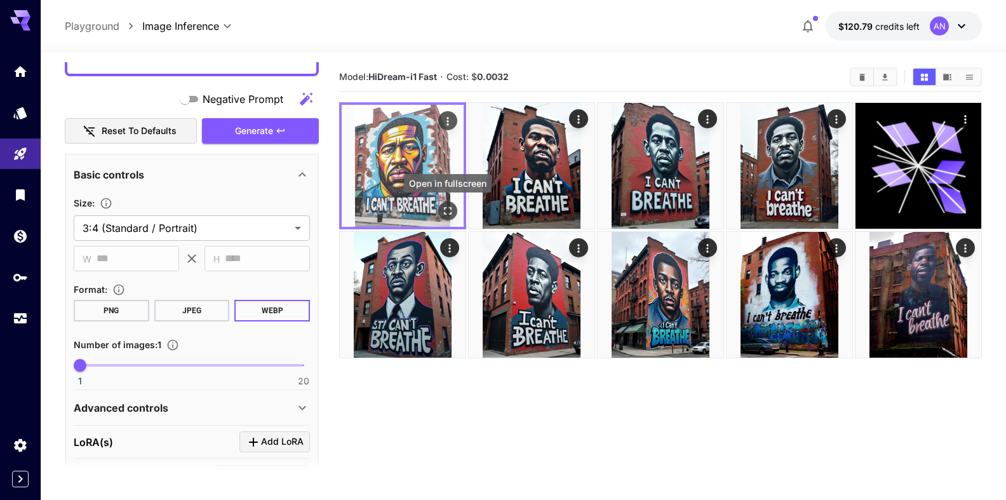
click at [450, 219] on button "Open in fullscreen" at bounding box center [447, 210] width 19 height 19
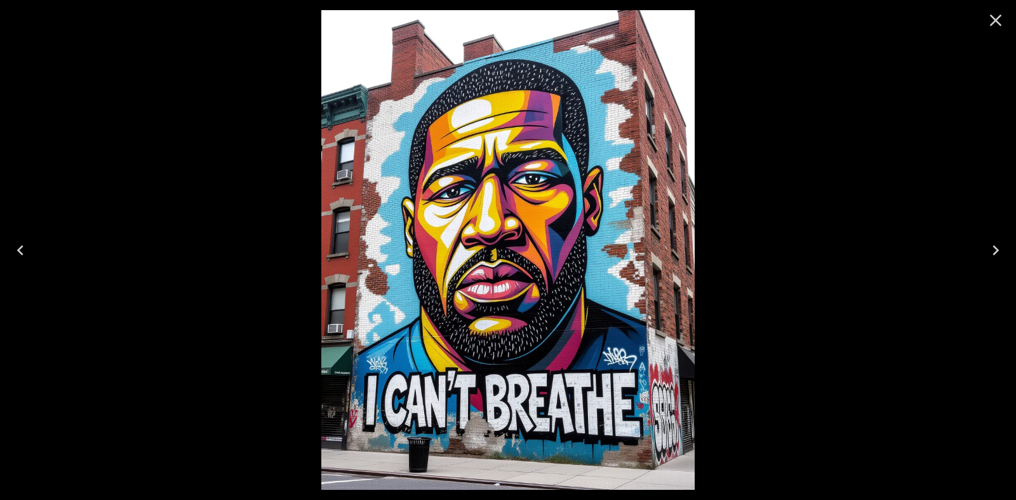
click at [995, 20] on icon "Close" at bounding box center [996, 20] width 20 height 20
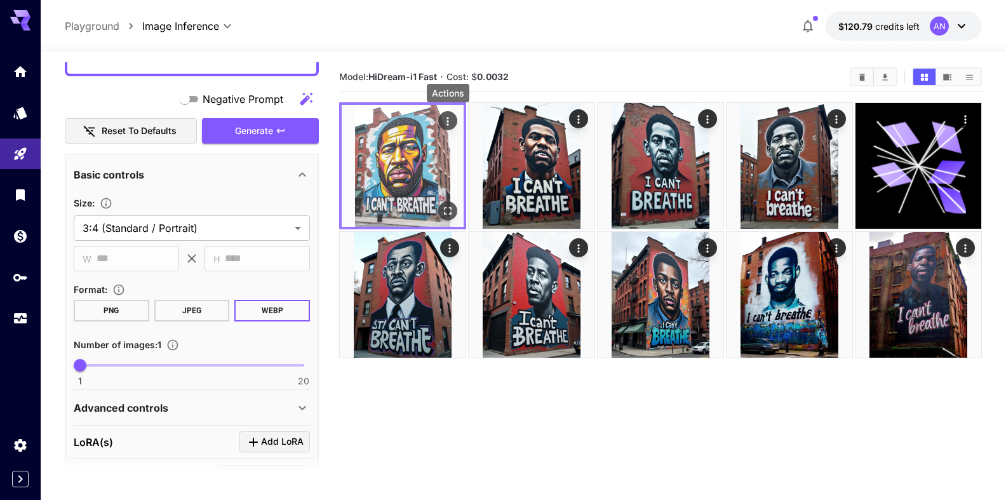
click at [448, 117] on icon "Actions" at bounding box center [447, 121] width 13 height 13
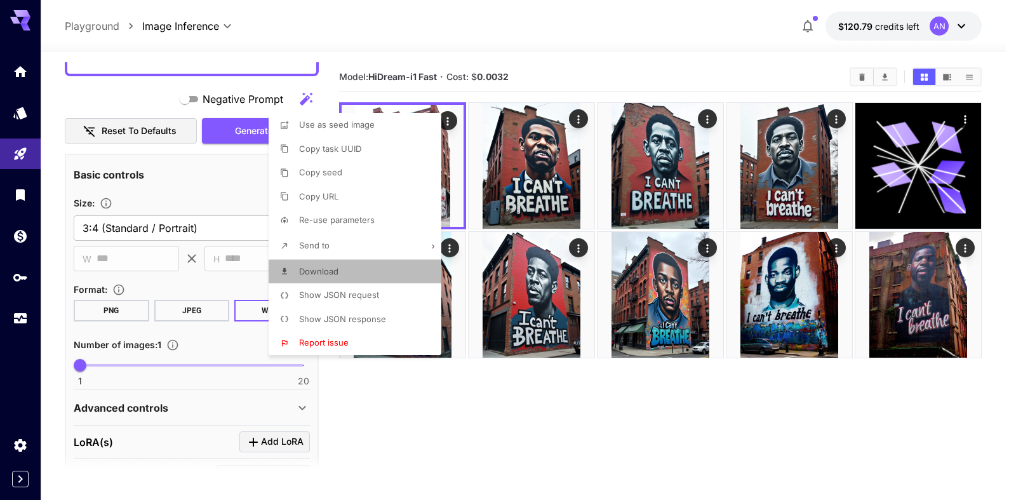
click at [330, 273] on span "Download" at bounding box center [318, 271] width 39 height 10
click at [199, 158] on div at bounding box center [508, 250] width 1016 height 500
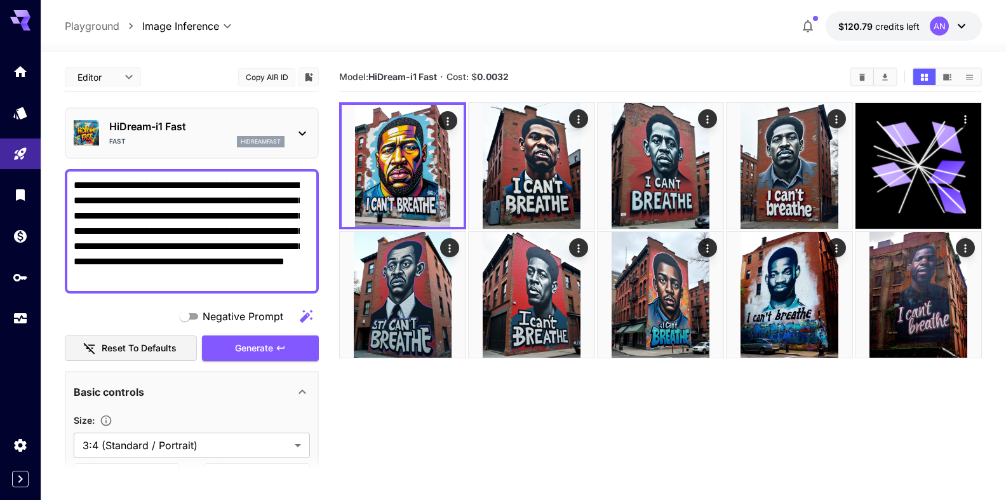
click at [161, 132] on p "HiDream-i1 Fast" at bounding box center [196, 126] width 175 height 15
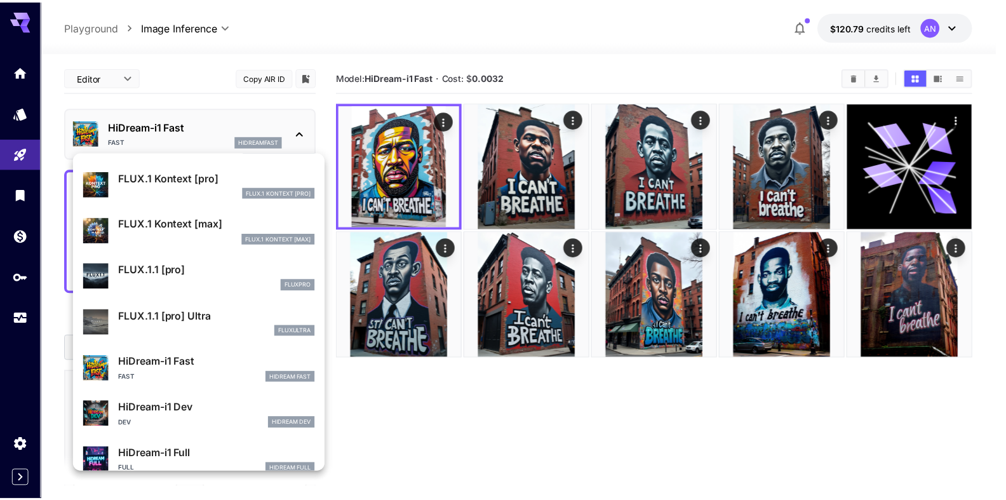
scroll to position [1028, 0]
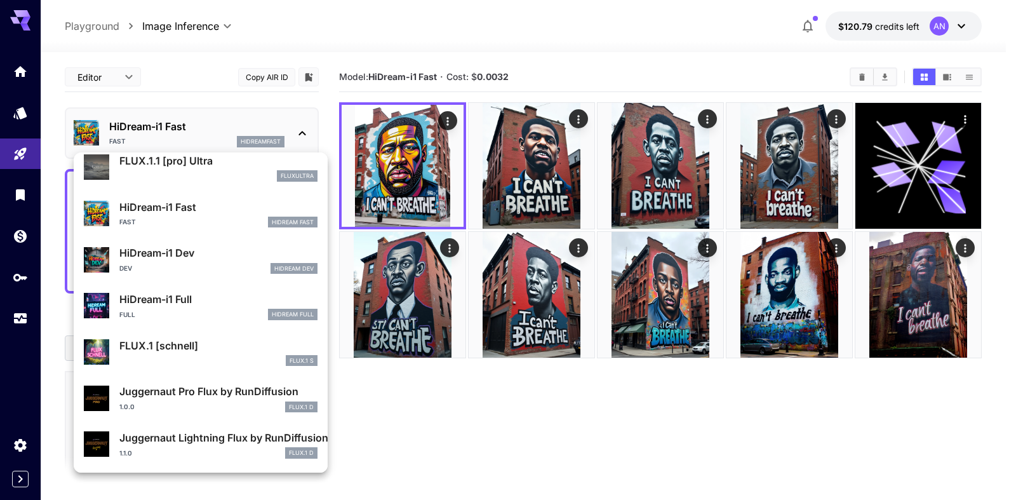
click at [167, 297] on p "HiDream-i1 Full" at bounding box center [218, 299] width 198 height 15
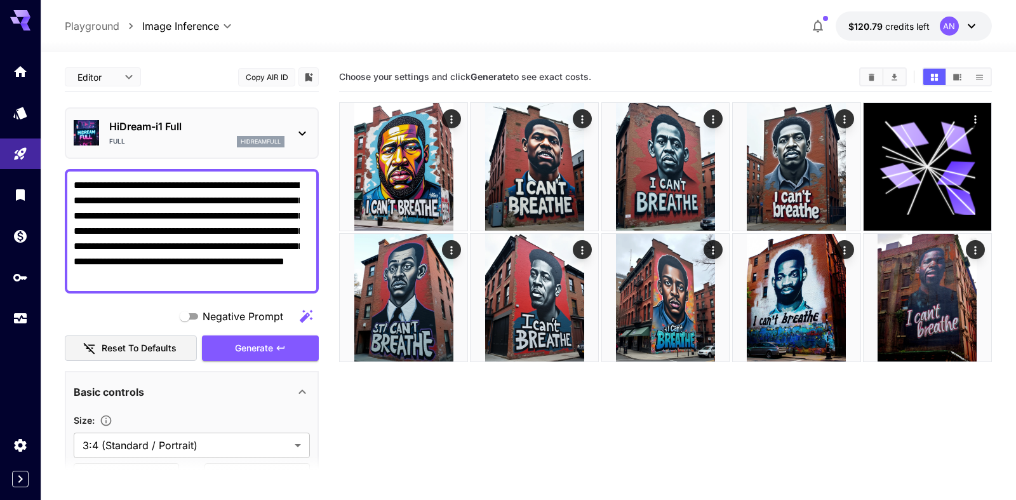
type input "**"
type input "***"
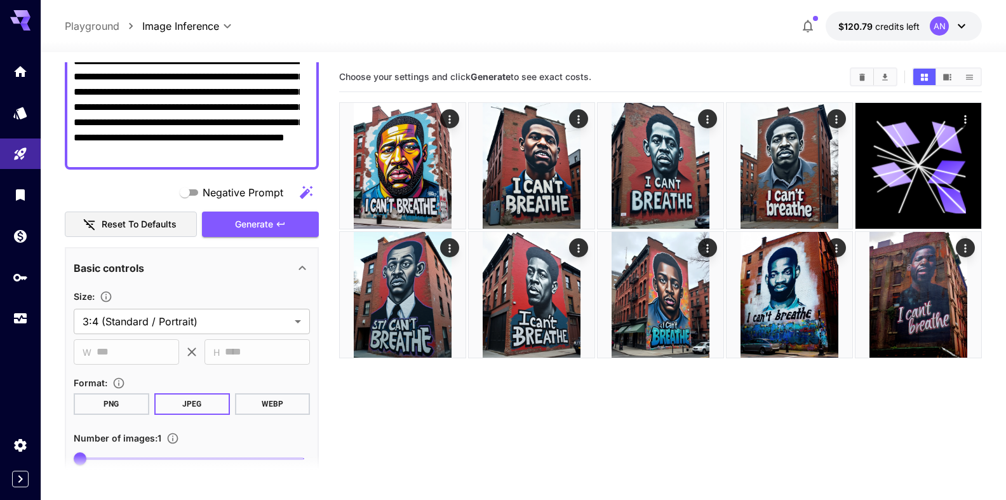
scroll to position [145, 0]
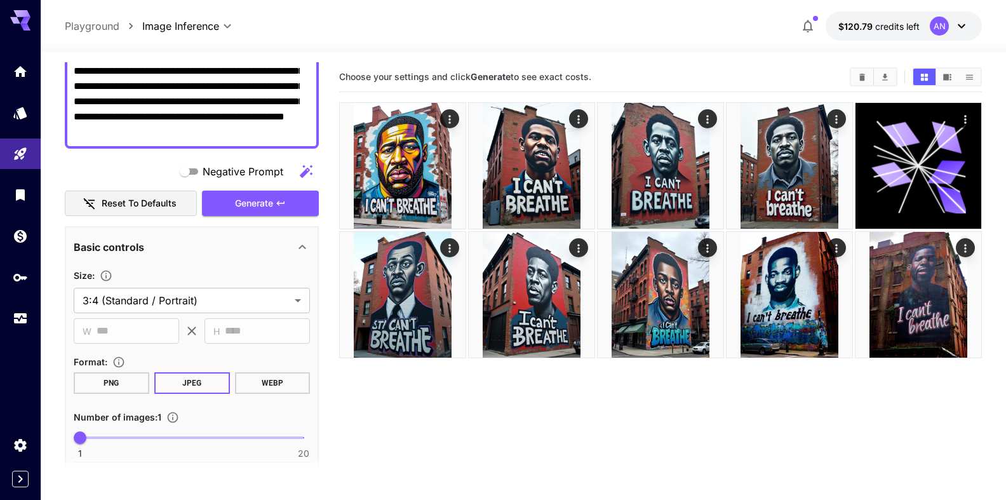
click at [264, 386] on button "WEBP" at bounding box center [272, 383] width 76 height 22
click at [241, 210] on span "Generate" at bounding box center [254, 204] width 38 height 16
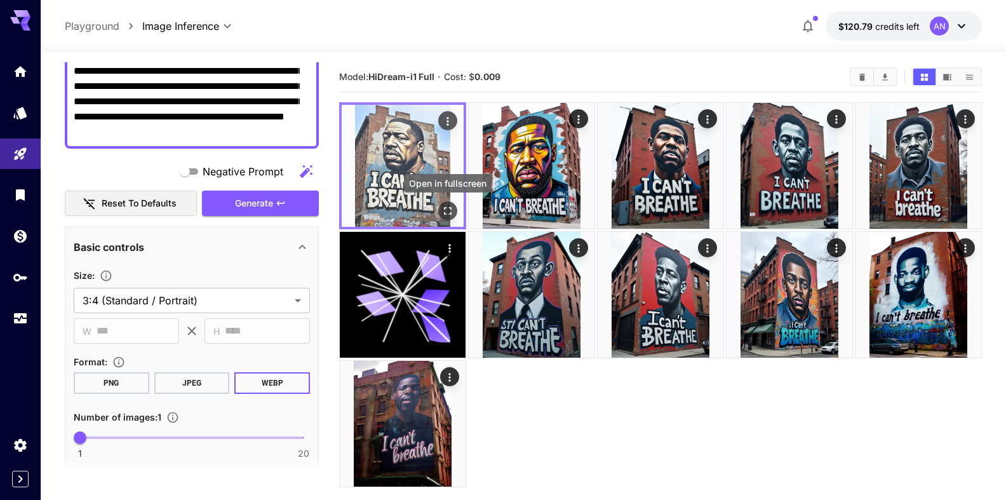
click at [450, 217] on icon "Open in fullscreen" at bounding box center [447, 211] width 13 height 13
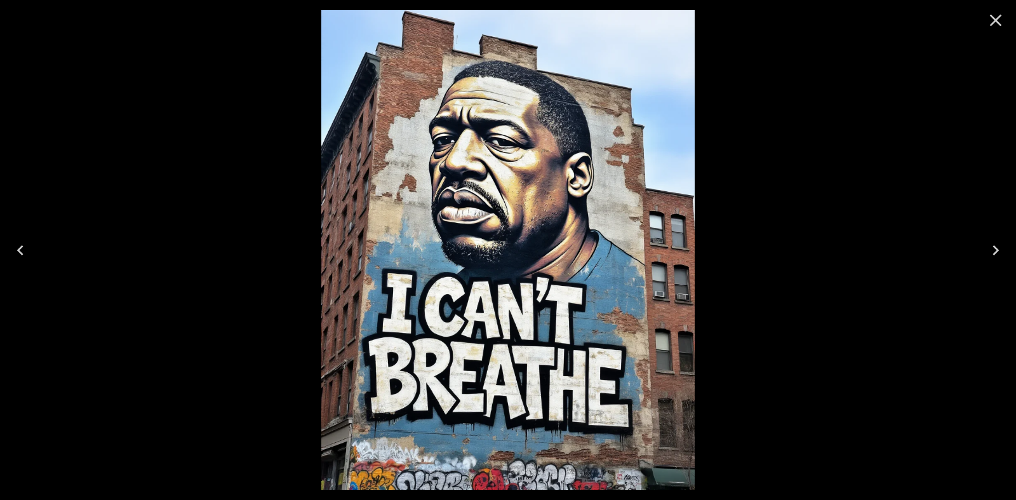
click at [996, 14] on icon "Close" at bounding box center [996, 20] width 20 height 20
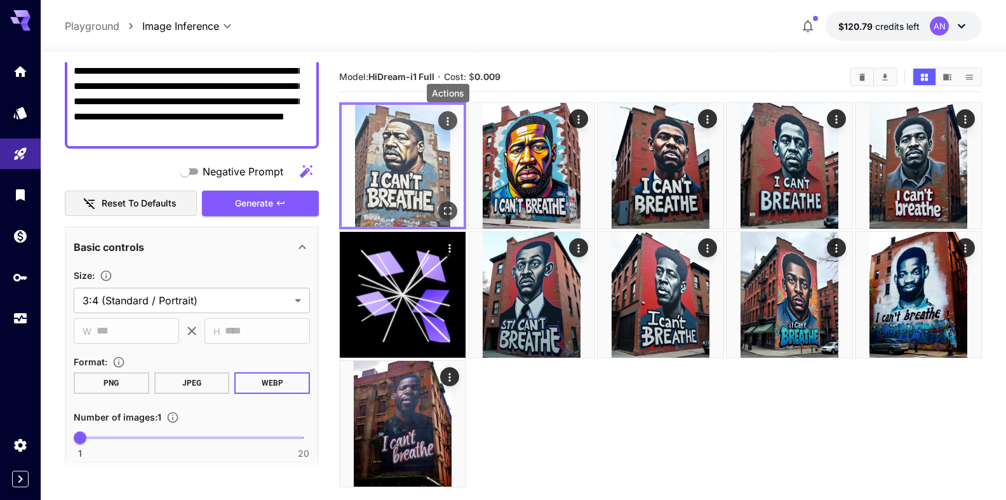
click at [446, 123] on icon "Actions" at bounding box center [447, 121] width 13 height 13
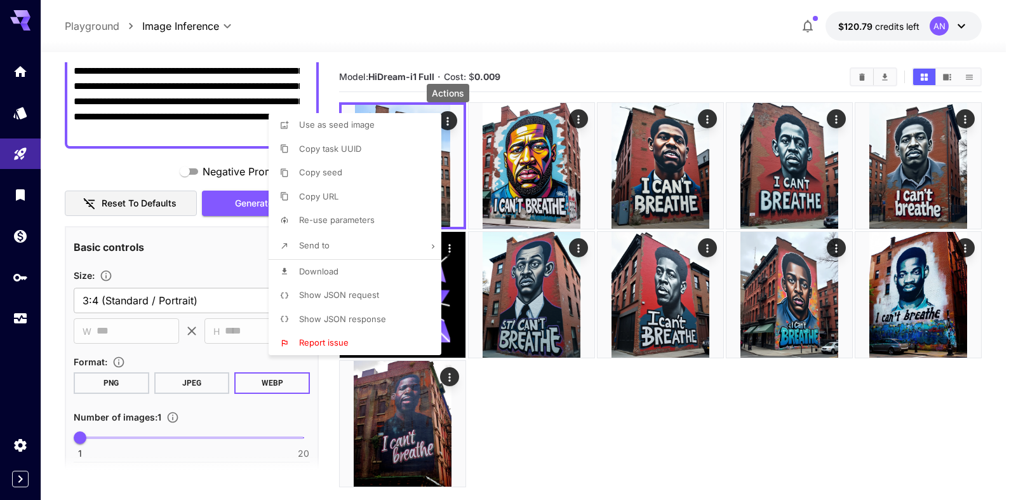
click at [328, 272] on span "Download" at bounding box center [318, 271] width 39 height 10
click at [312, 268] on span "Download" at bounding box center [318, 271] width 39 height 10
click at [548, 58] on div at bounding box center [508, 250] width 1016 height 500
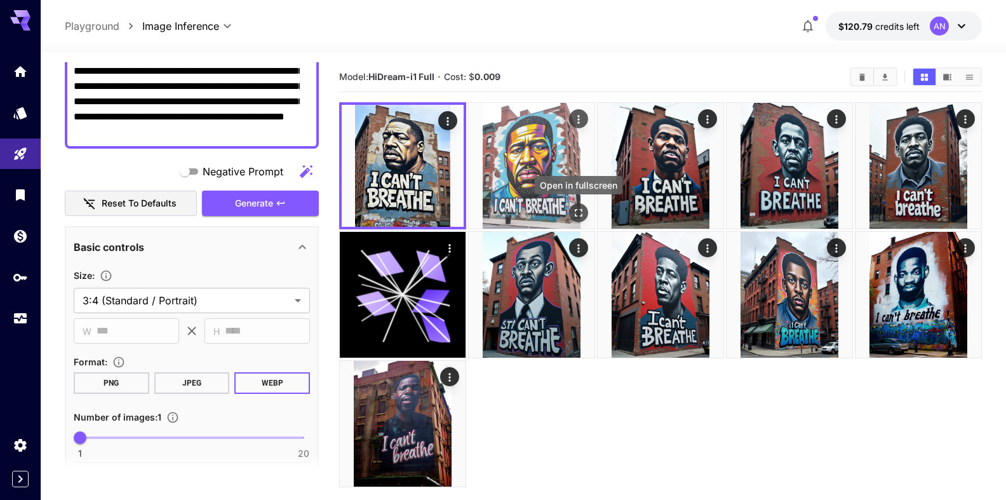
click at [577, 210] on icon "Open in fullscreen" at bounding box center [578, 212] width 13 height 13
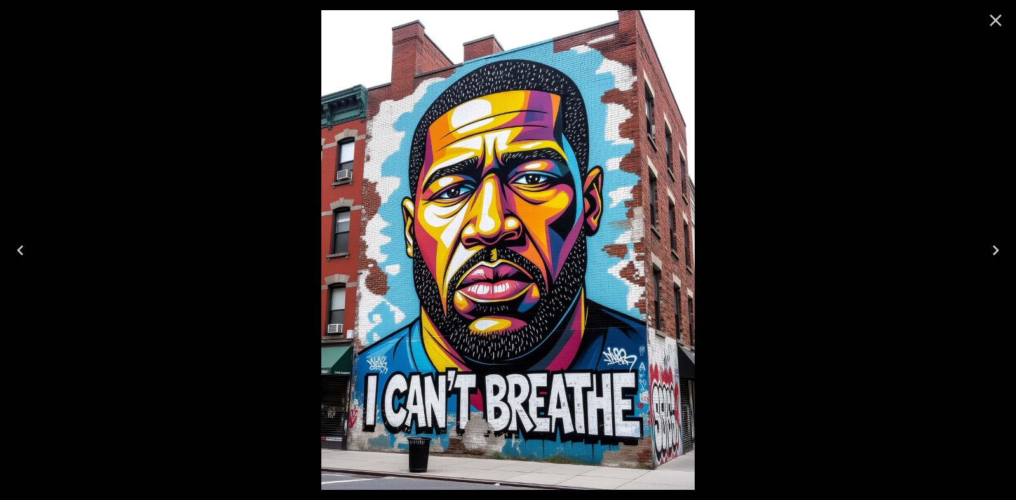
click at [1007, 10] on button "Close" at bounding box center [996, 20] width 30 height 30
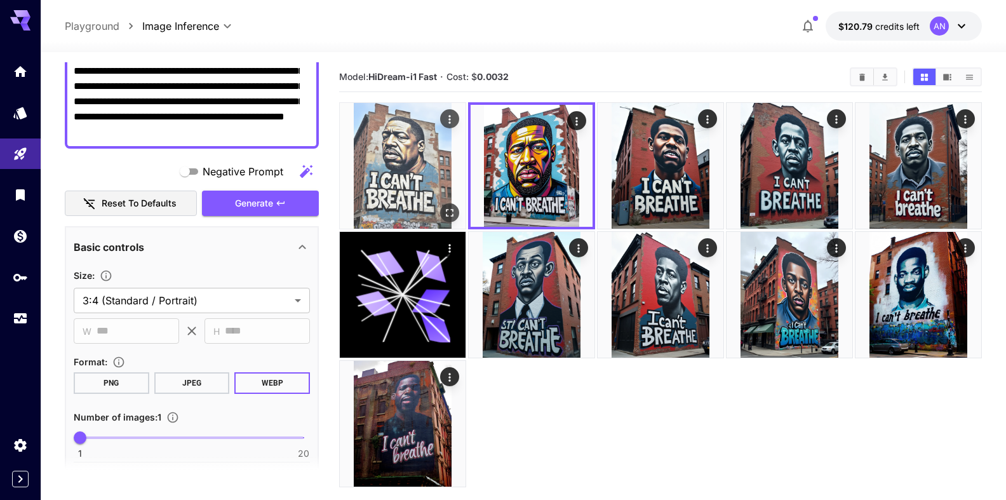
click at [404, 168] on img at bounding box center [403, 166] width 126 height 126
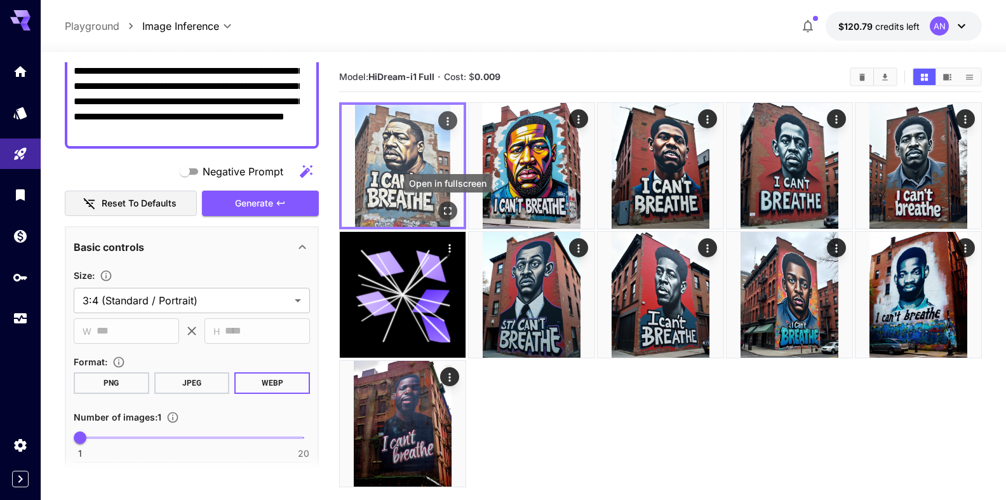
click at [456, 214] on button "Open in fullscreen" at bounding box center [447, 210] width 19 height 19
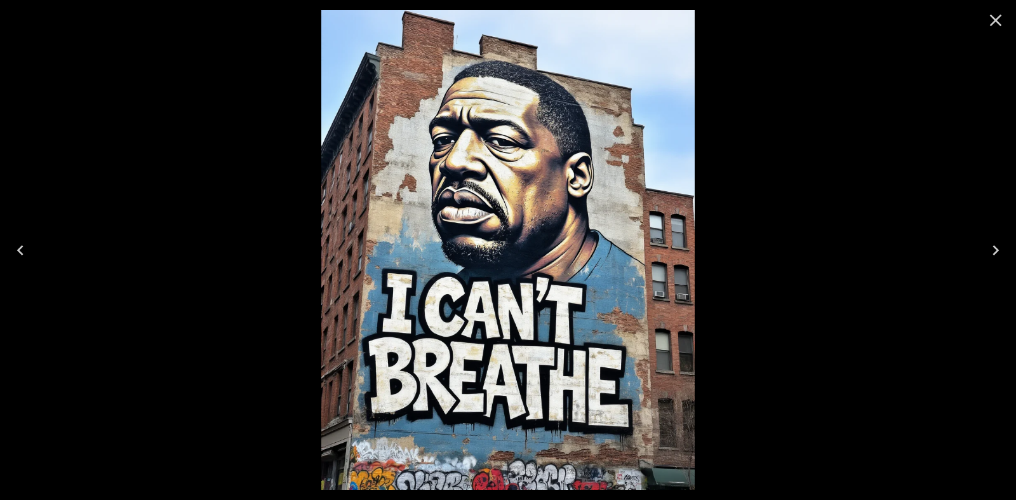
click at [995, 25] on icon "Close" at bounding box center [996, 20] width 20 height 20
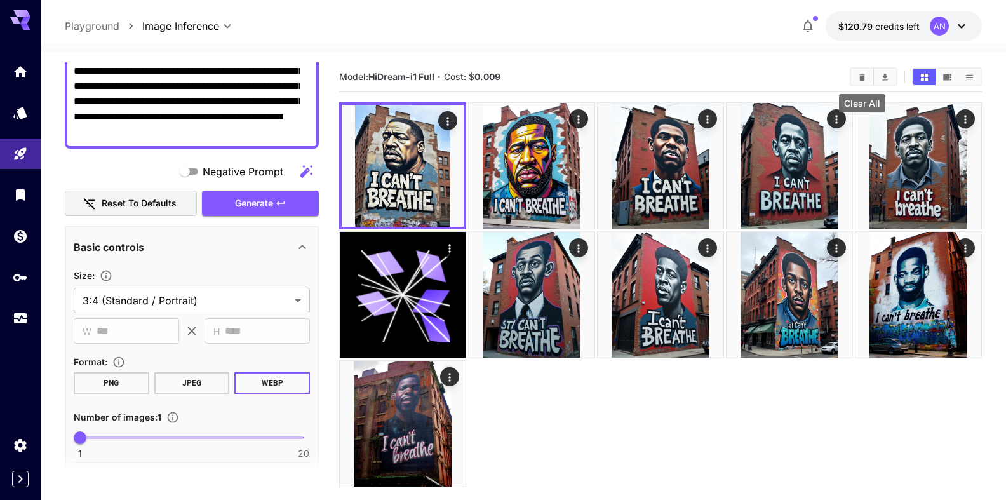
click at [861, 71] on button "Clear All" at bounding box center [862, 77] width 22 height 17
